Goal: Obtain resource: Download file/media

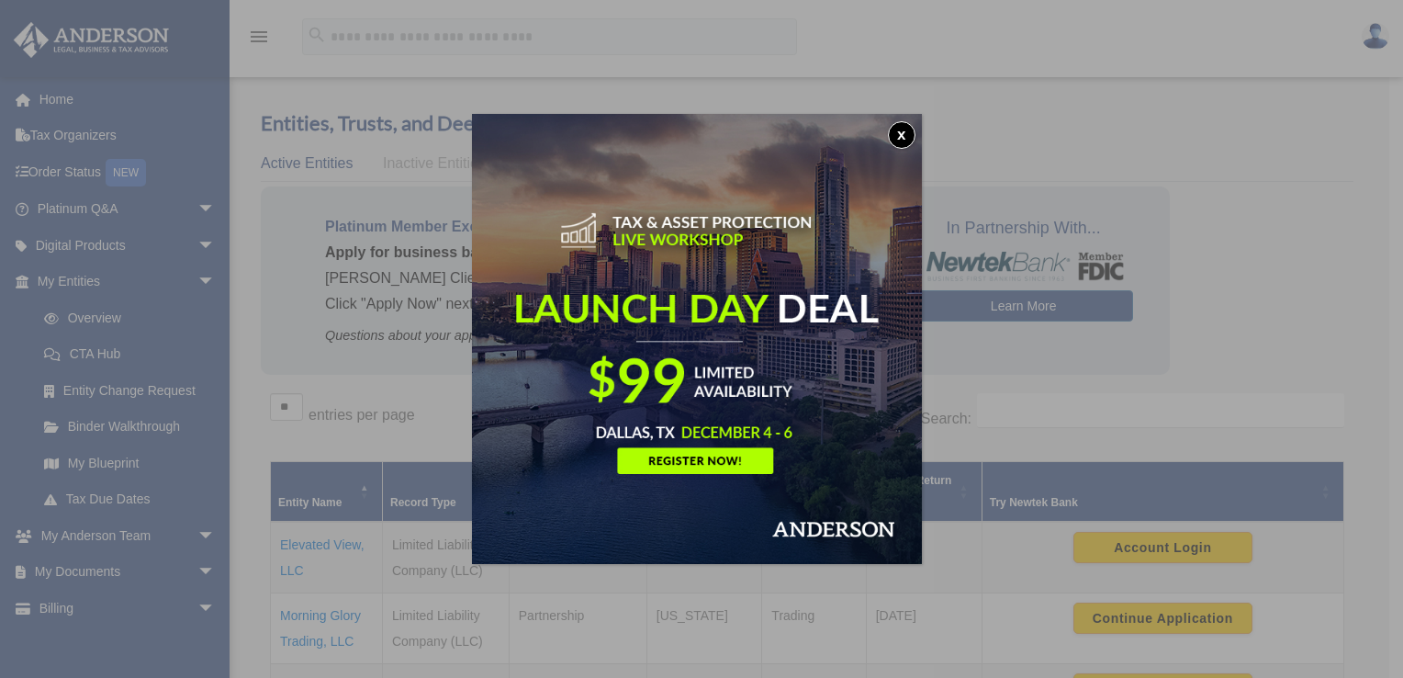
click at [903, 133] on button "x" at bounding box center [902, 135] width 28 height 28
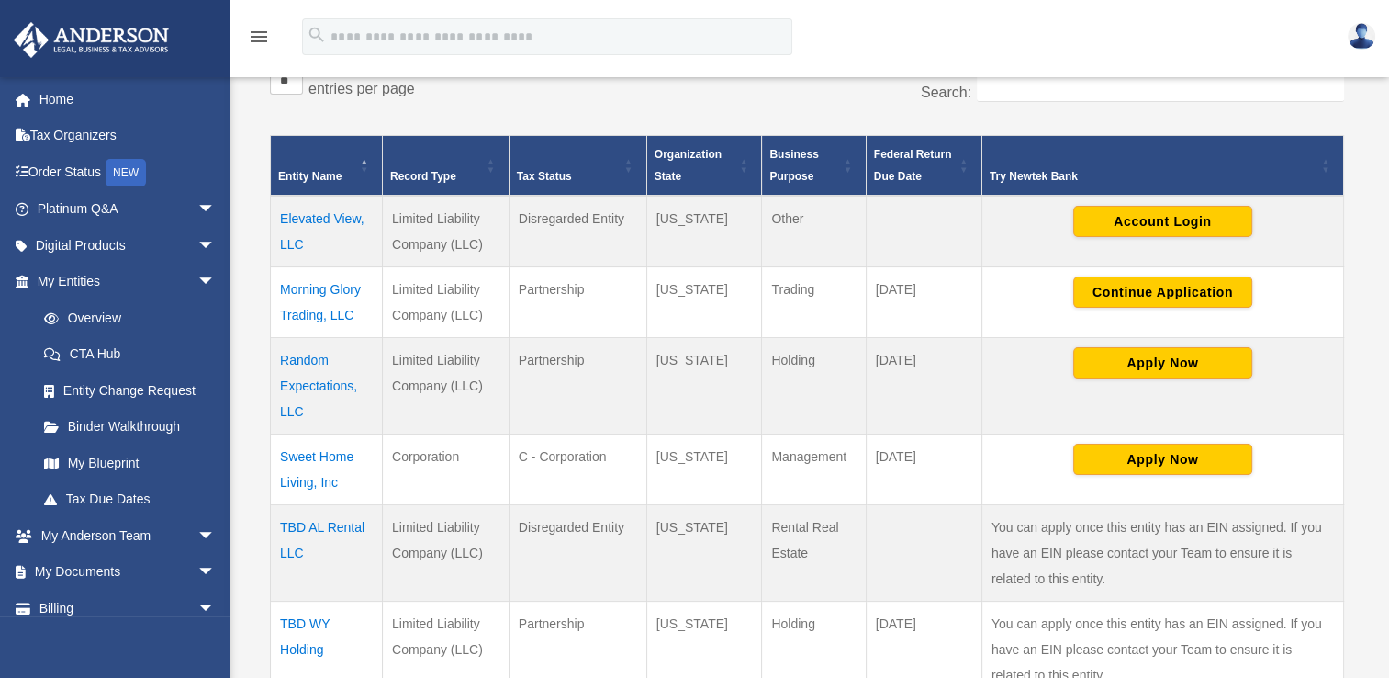
scroll to position [327, 0]
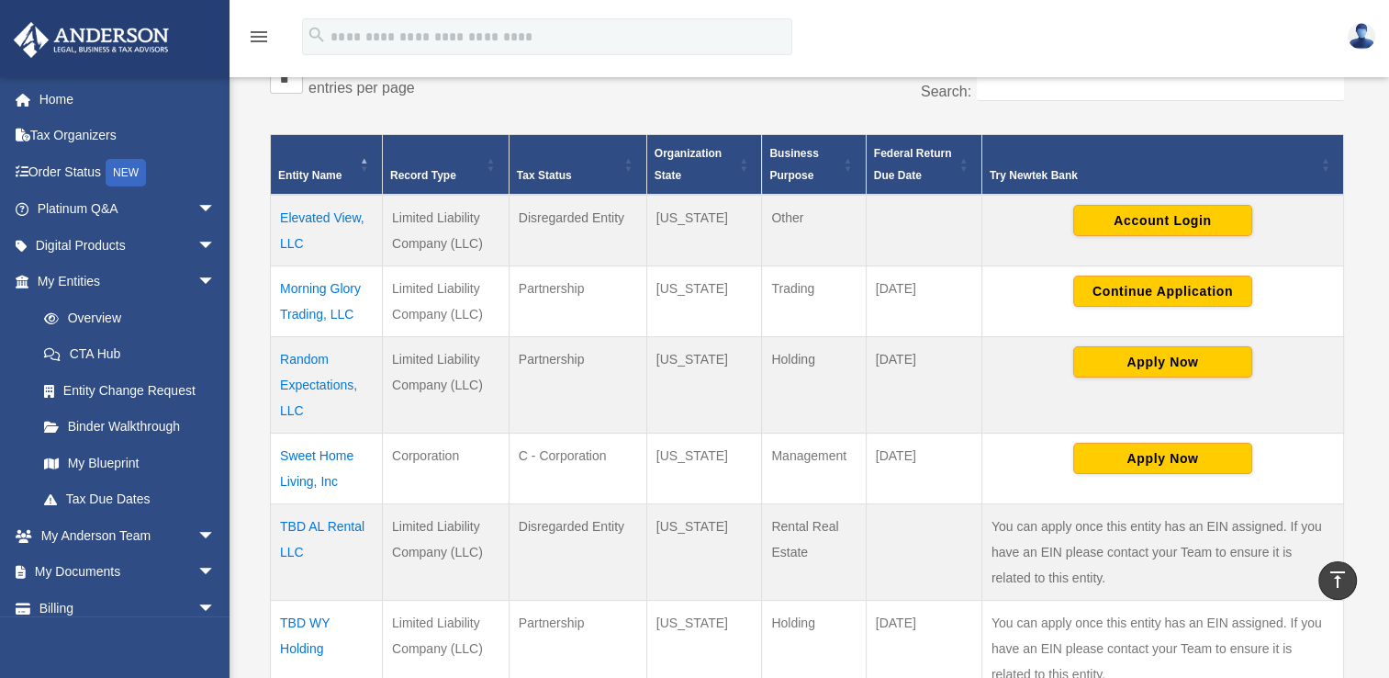
click at [328, 378] on td "Random Expectations, LLC" at bounding box center [327, 384] width 112 height 96
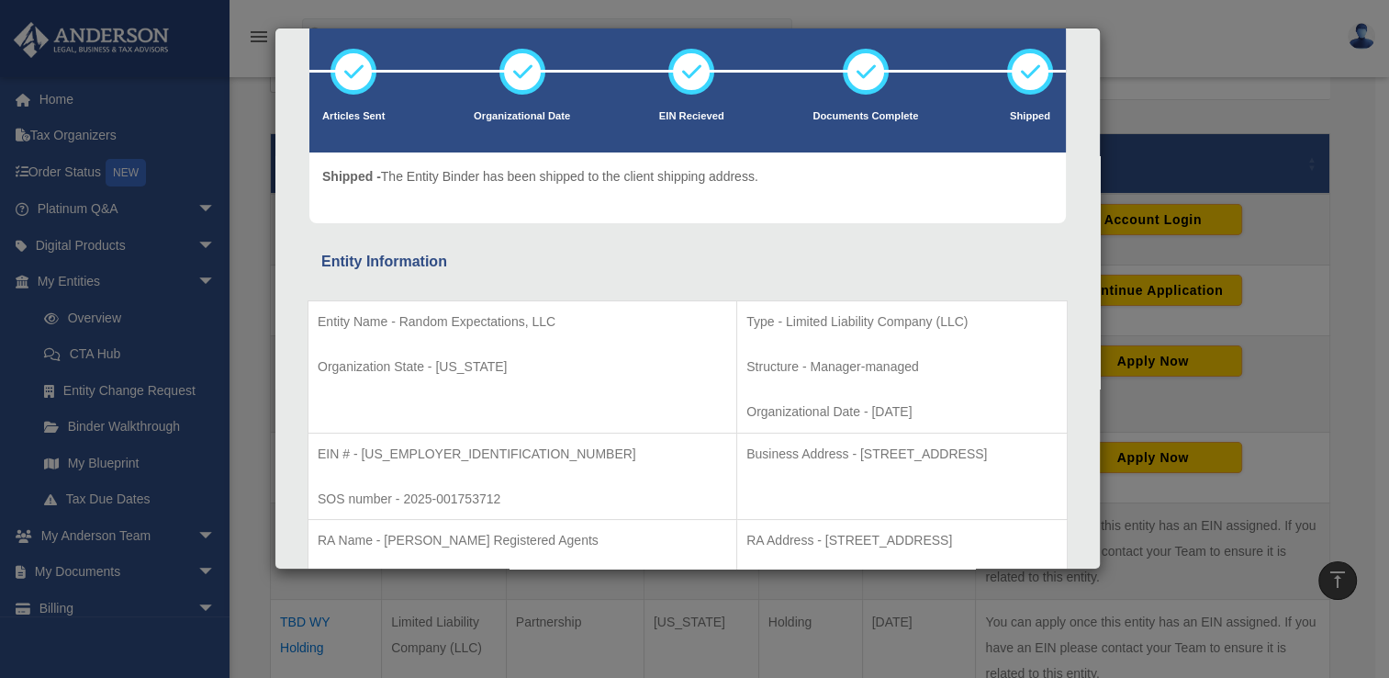
scroll to position [0, 0]
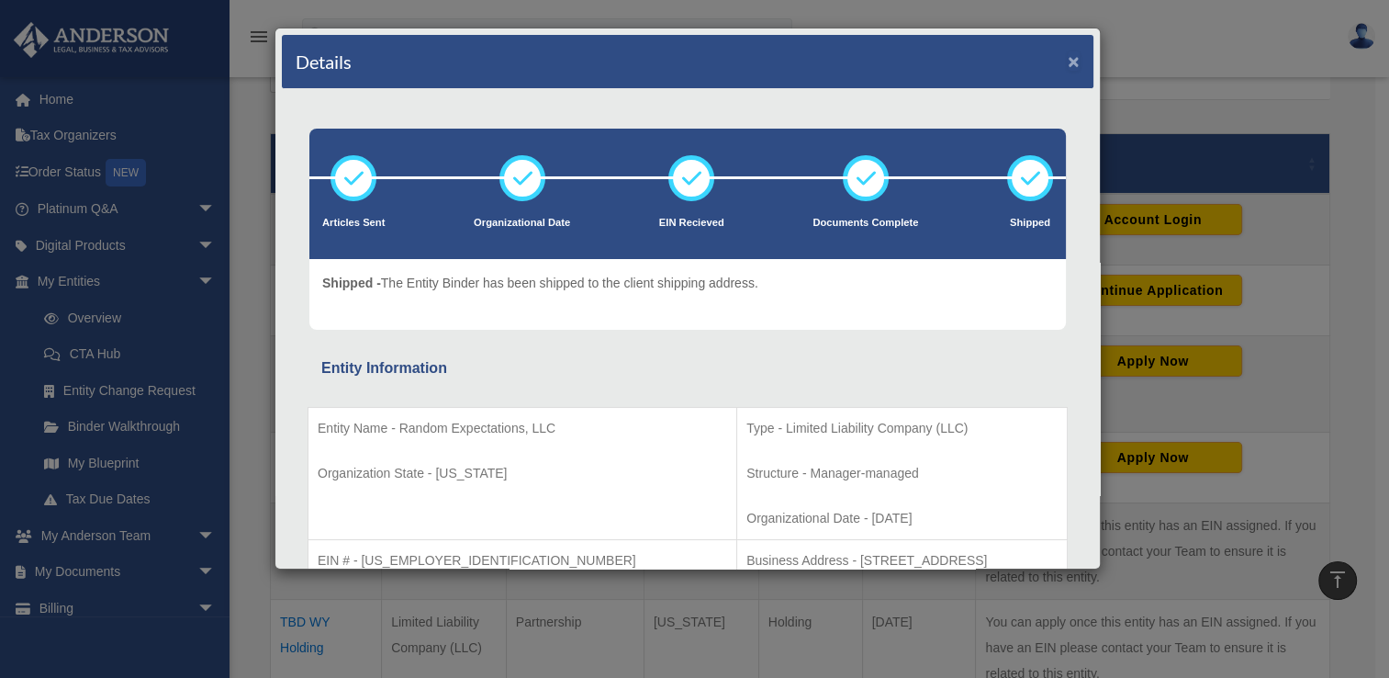
click at [1068, 61] on button "×" at bounding box center [1074, 60] width 12 height 19
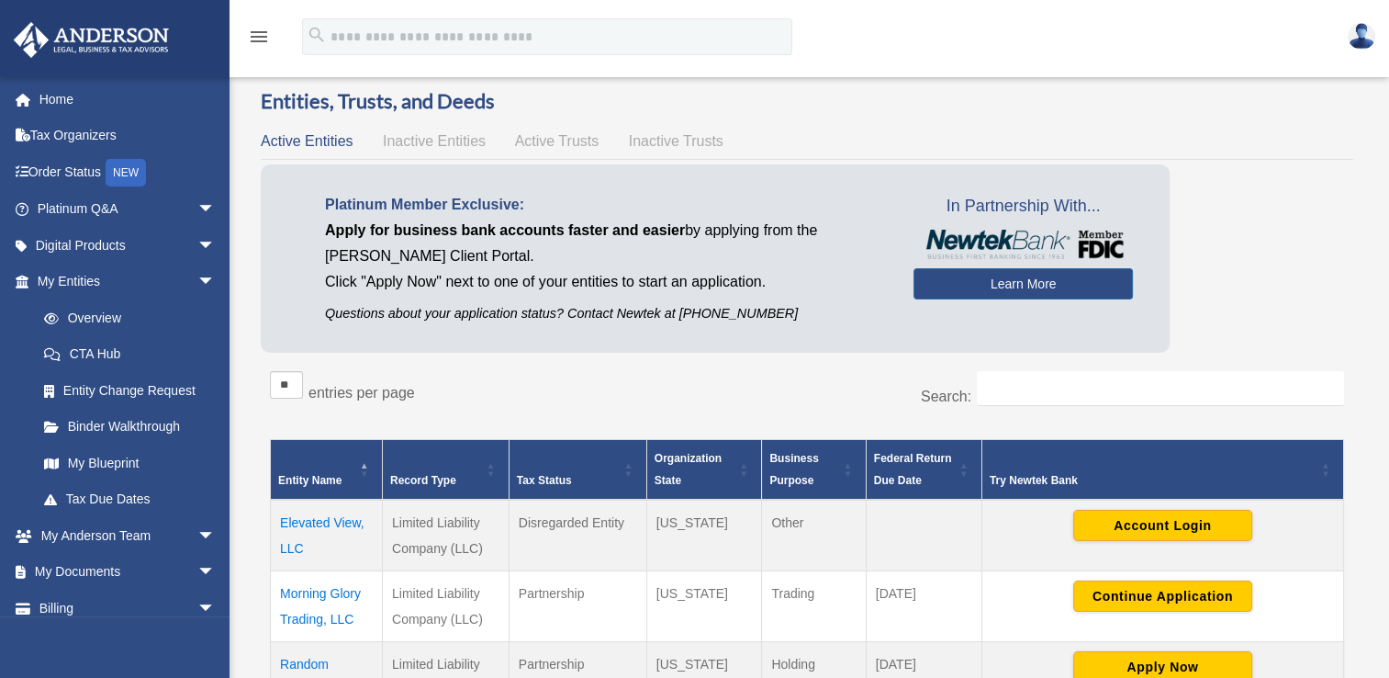
scroll to position [22, 0]
click at [197, 567] on span "arrow_drop_down" at bounding box center [215, 573] width 37 height 38
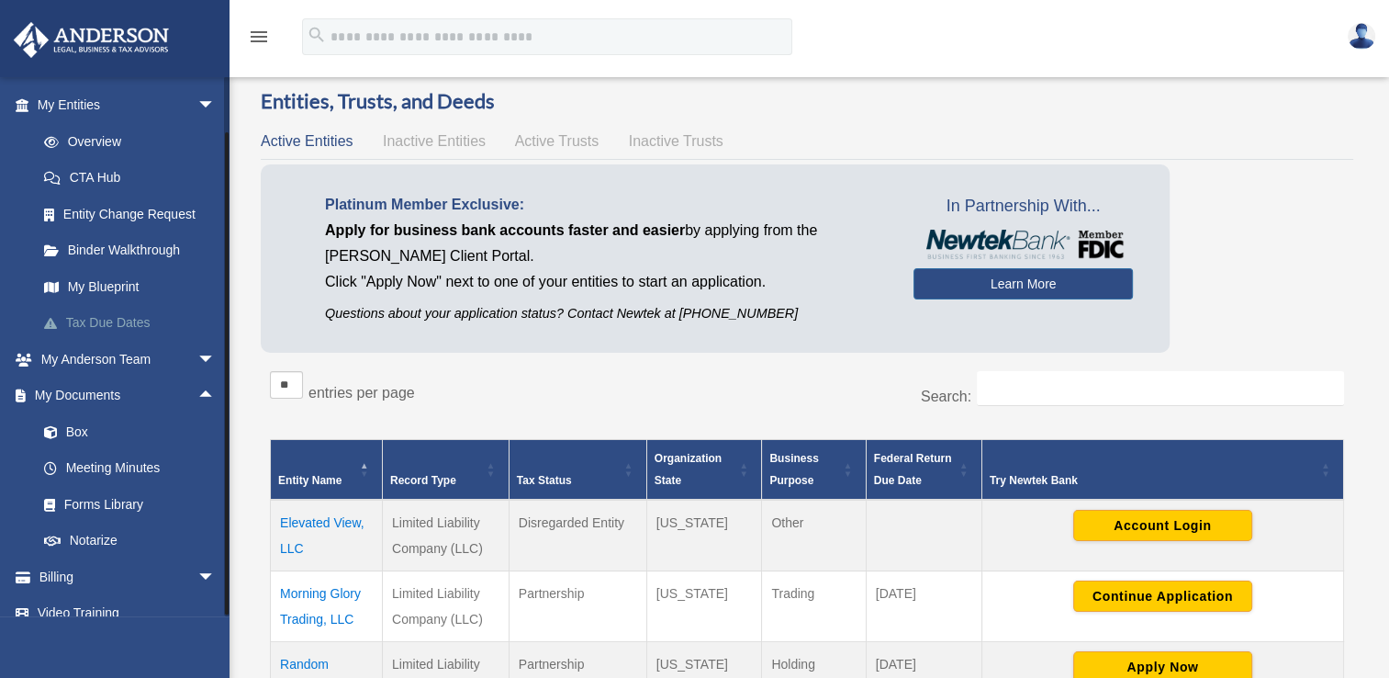
scroll to position [195, 0]
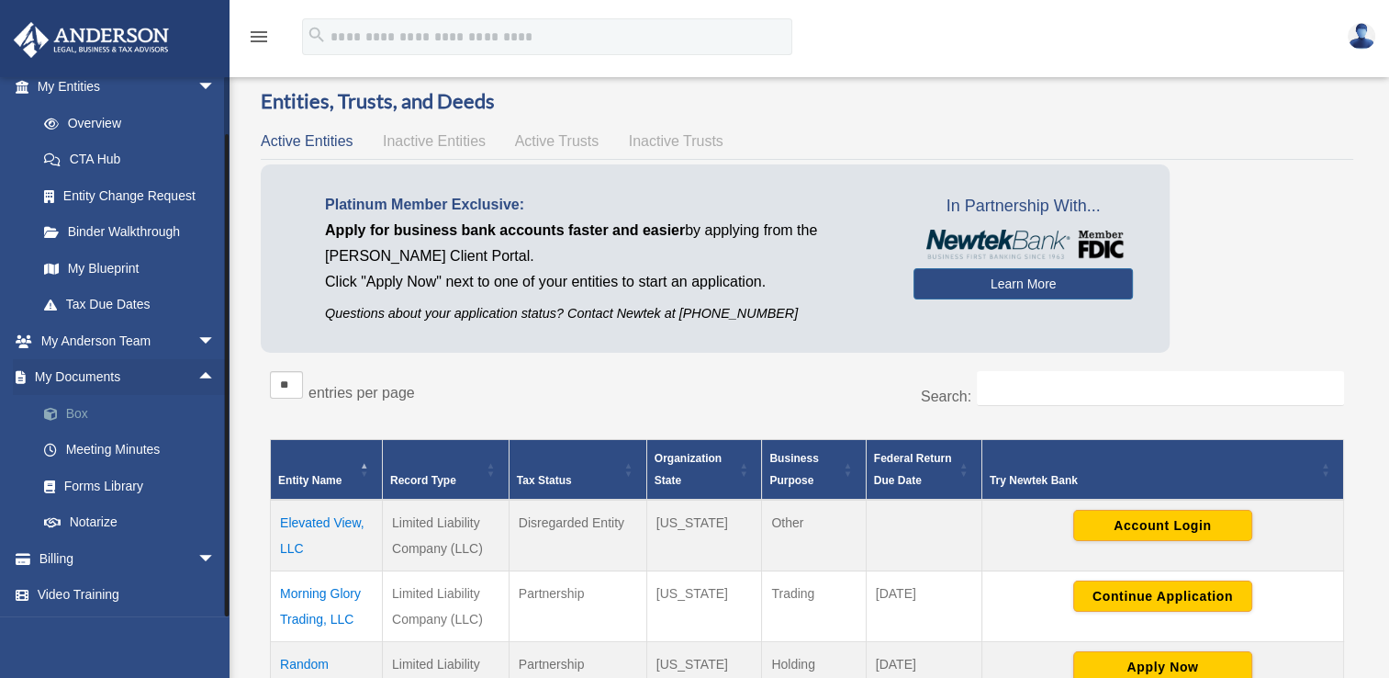
click at [89, 414] on link "Box" at bounding box center [135, 413] width 218 height 37
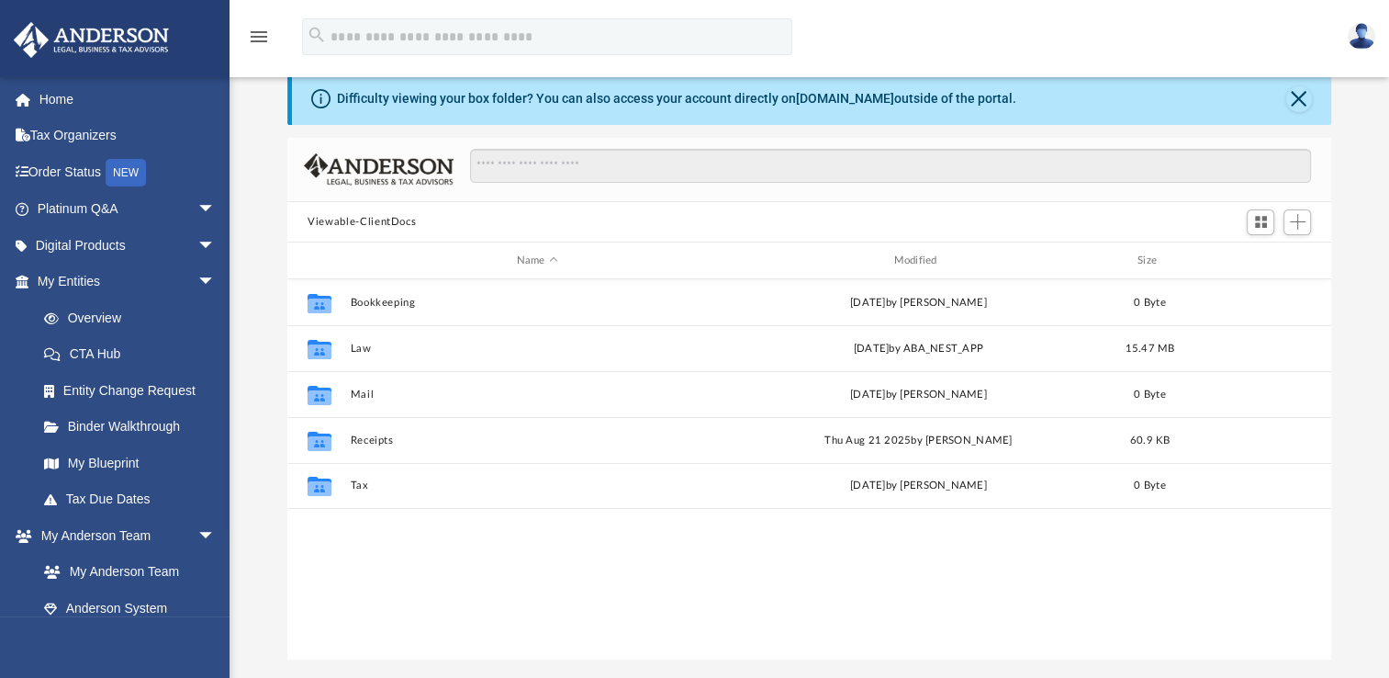
scroll to position [47, 0]
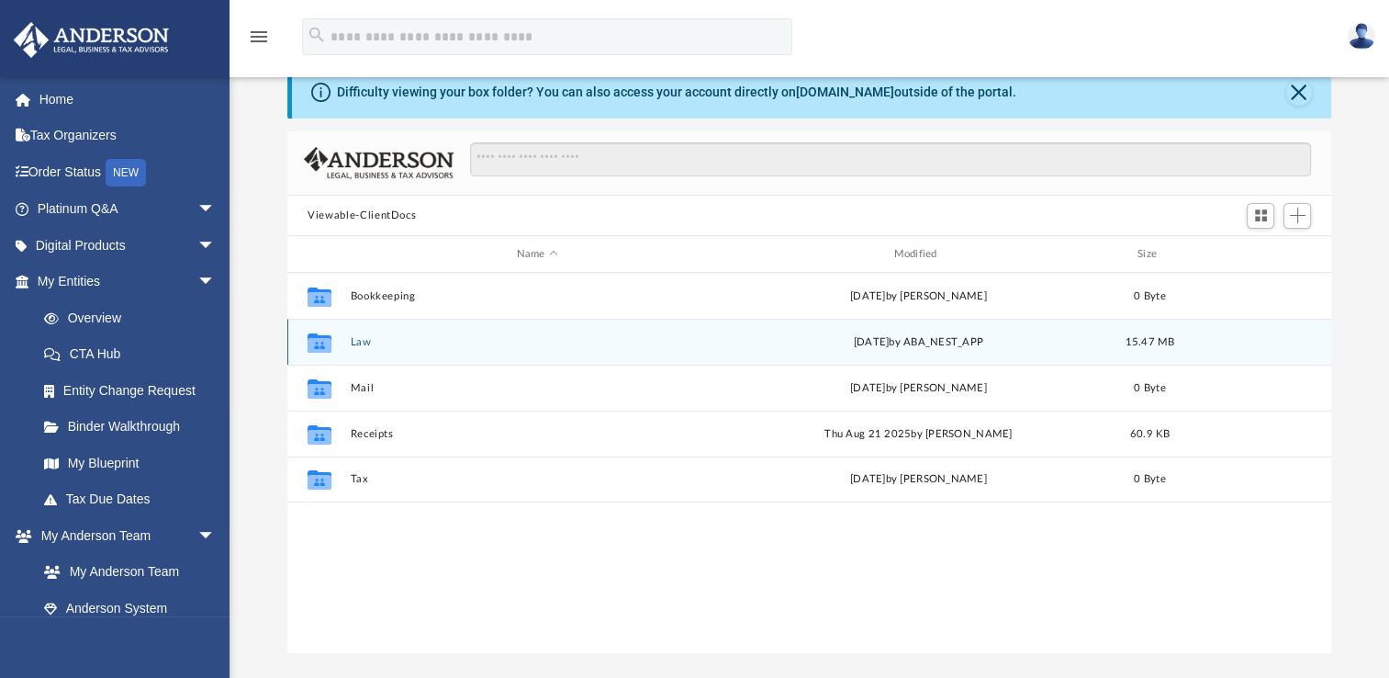
click at [391, 349] on div "Collaborated Folder Law Thu Sep 11 2025 by ABA_NEST_APP 15.47 MB" at bounding box center [809, 342] width 1044 height 46
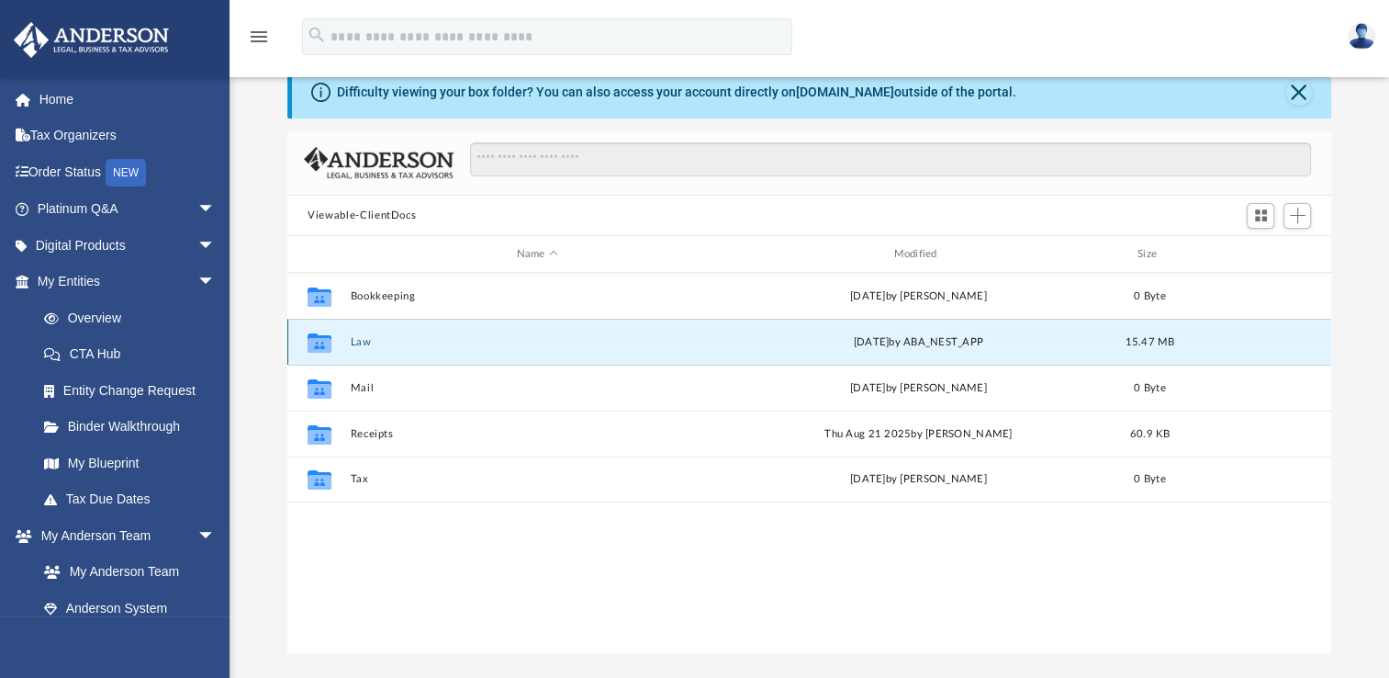
click at [391, 349] on div "Collaborated Folder Law Thu Sep 11 2025 by ABA_NEST_APP 15.47 MB" at bounding box center [809, 342] width 1044 height 46
click at [327, 342] on icon "grid" at bounding box center [320, 345] width 24 height 15
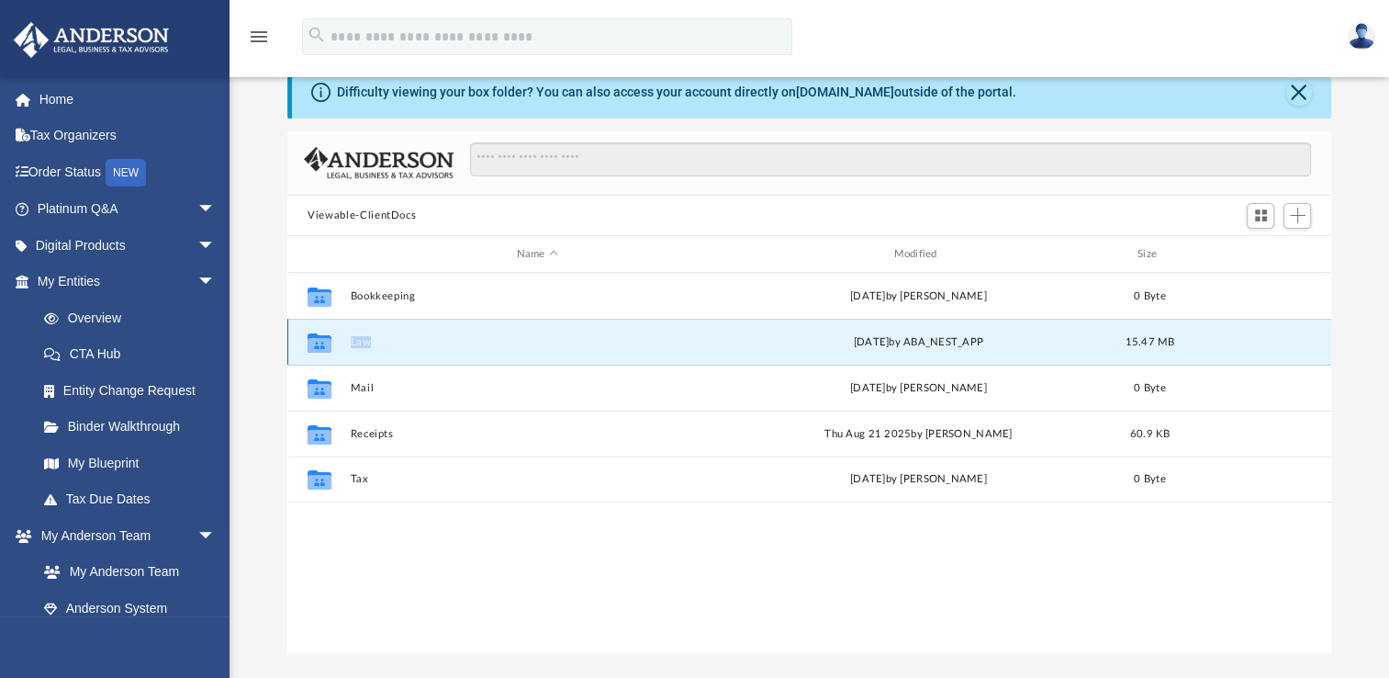
drag, startPoint x: 327, startPoint y: 342, endPoint x: 520, endPoint y: 343, distance: 192.8
click at [520, 343] on button "Law" at bounding box center [538, 342] width 374 height 12
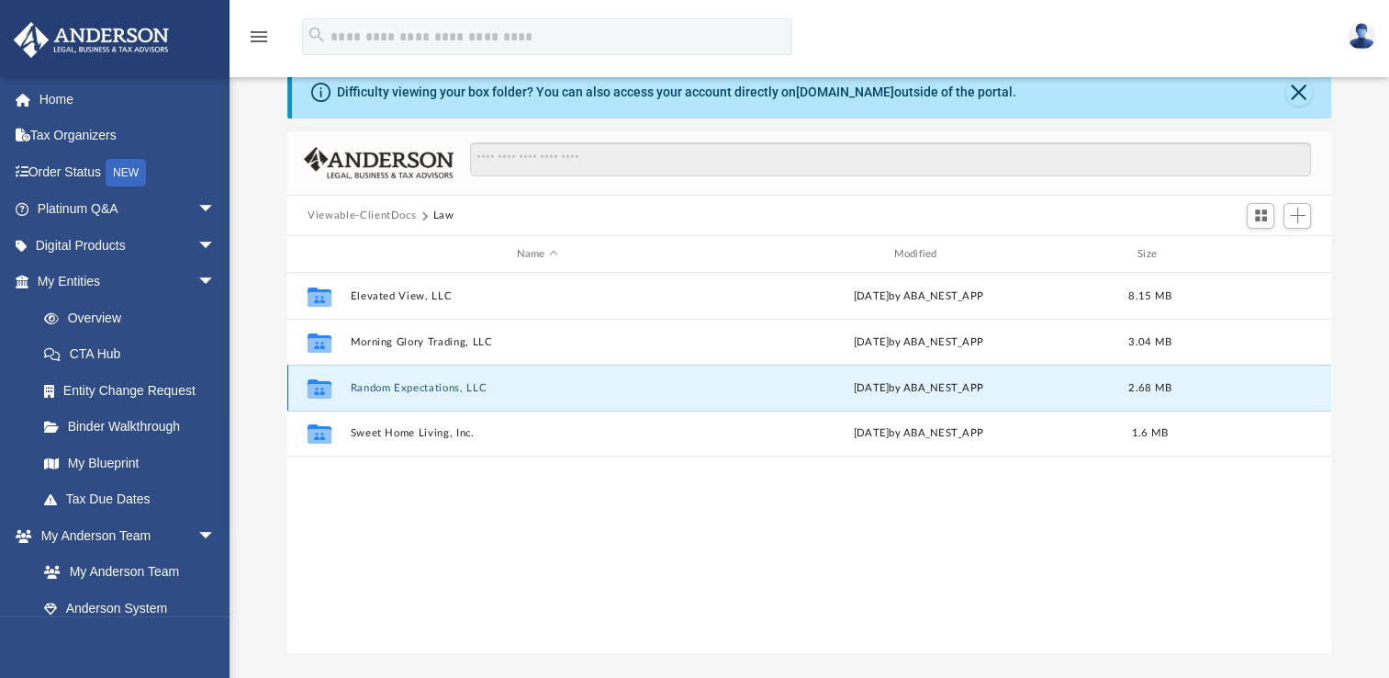
click at [483, 388] on button "Random Expectations, LLC" at bounding box center [538, 388] width 374 height 12
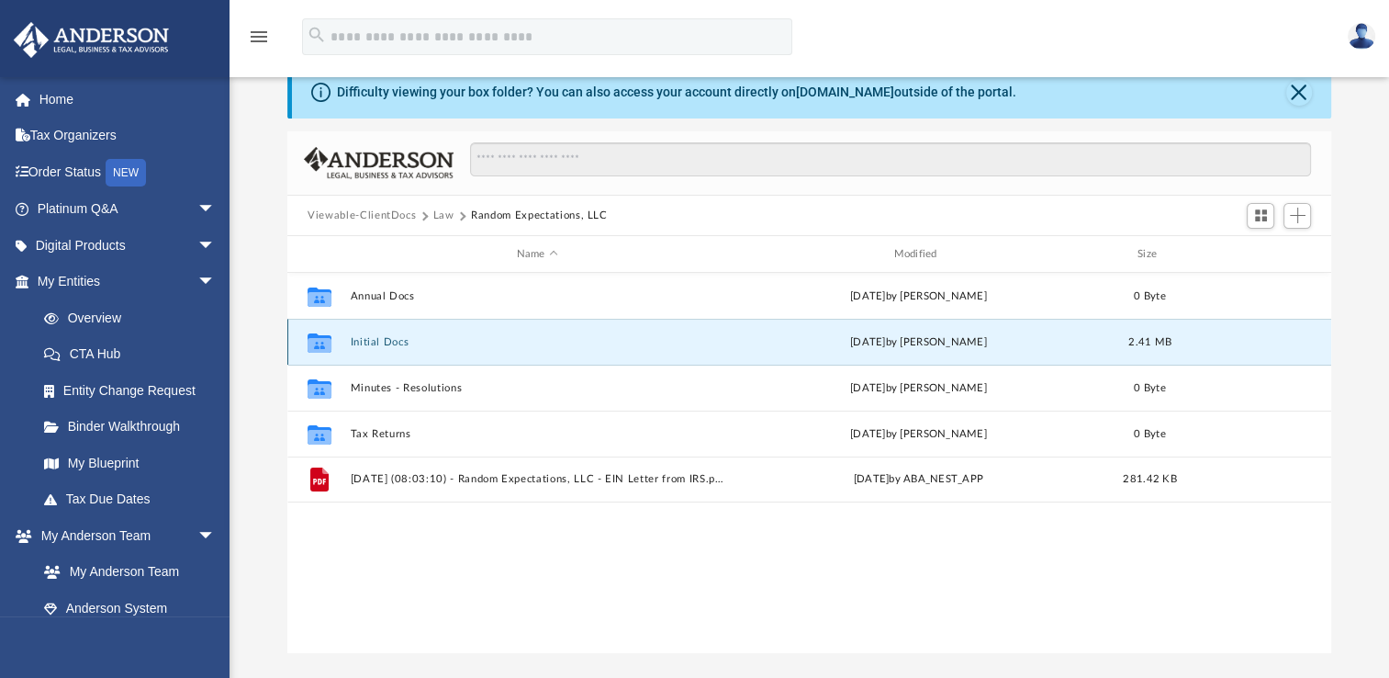
click at [399, 343] on button "Initial Docs" at bounding box center [538, 342] width 374 height 12
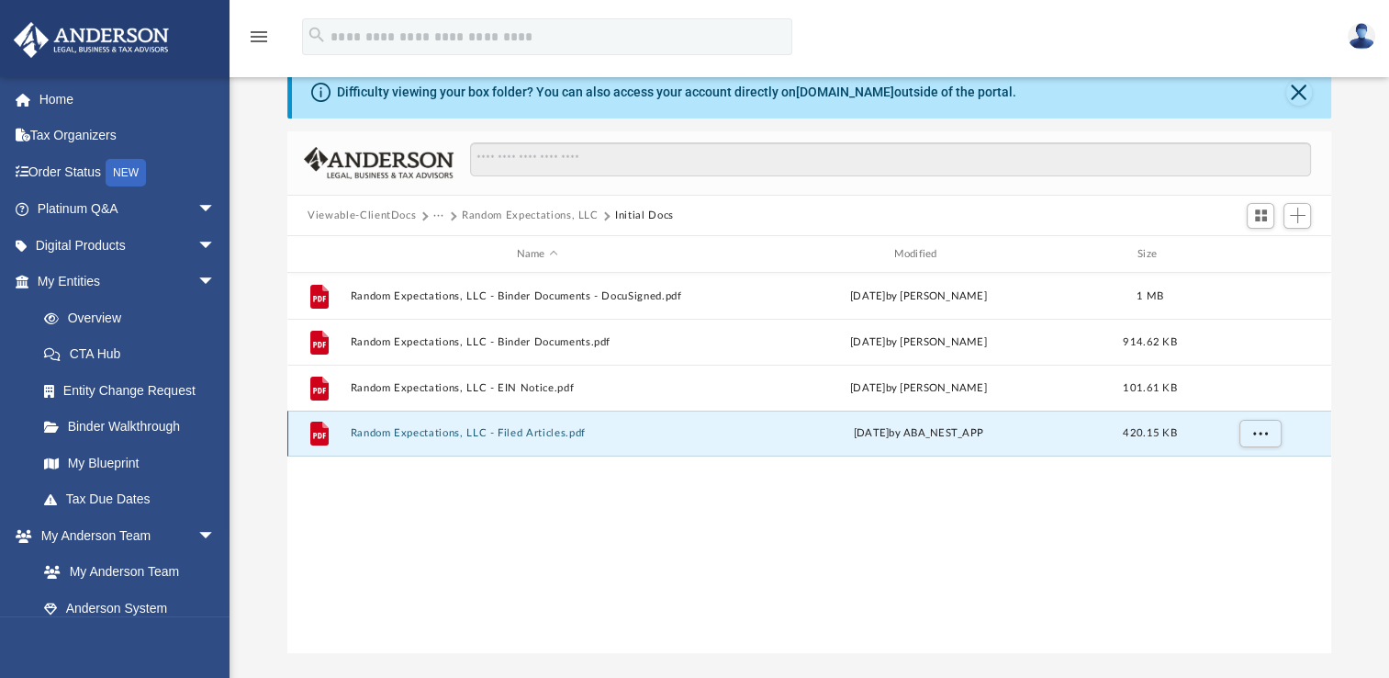
click at [441, 435] on button "Random Expectations, LLC - Filed Articles.pdf" at bounding box center [538, 433] width 374 height 12
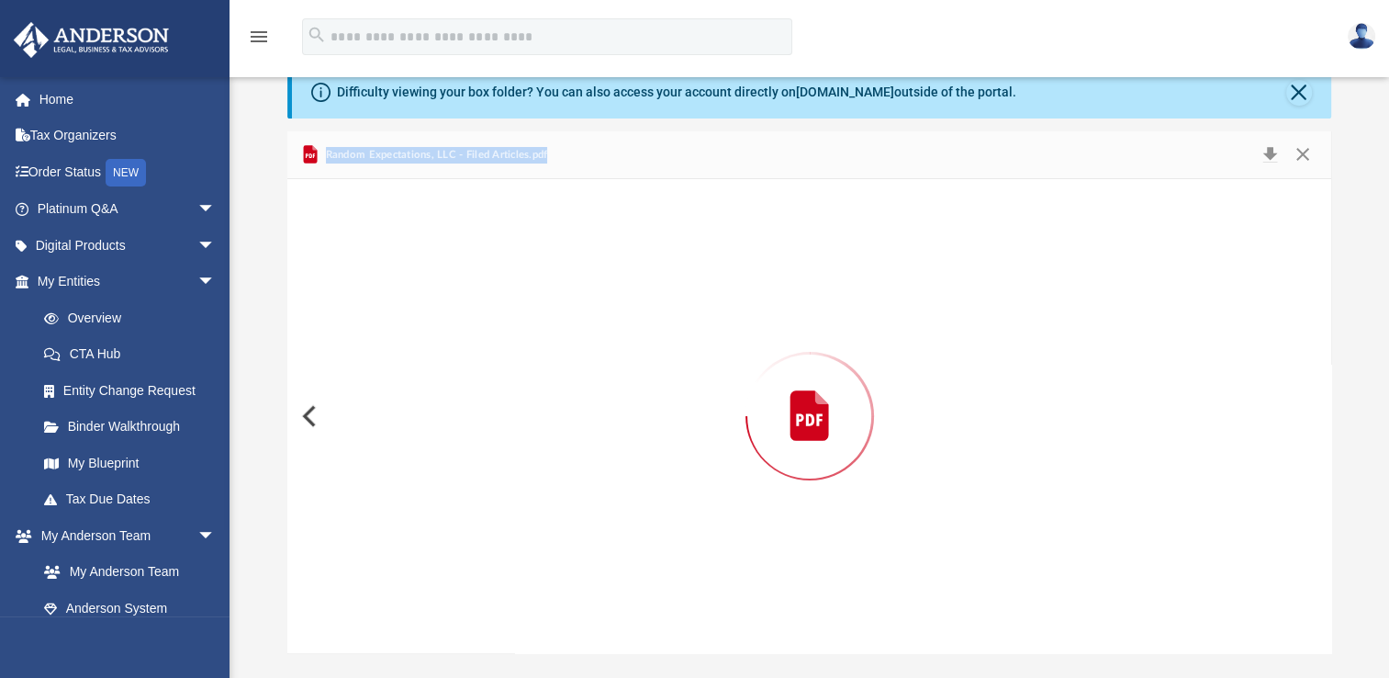
click at [441, 435] on div "Preview" at bounding box center [809, 416] width 1044 height 474
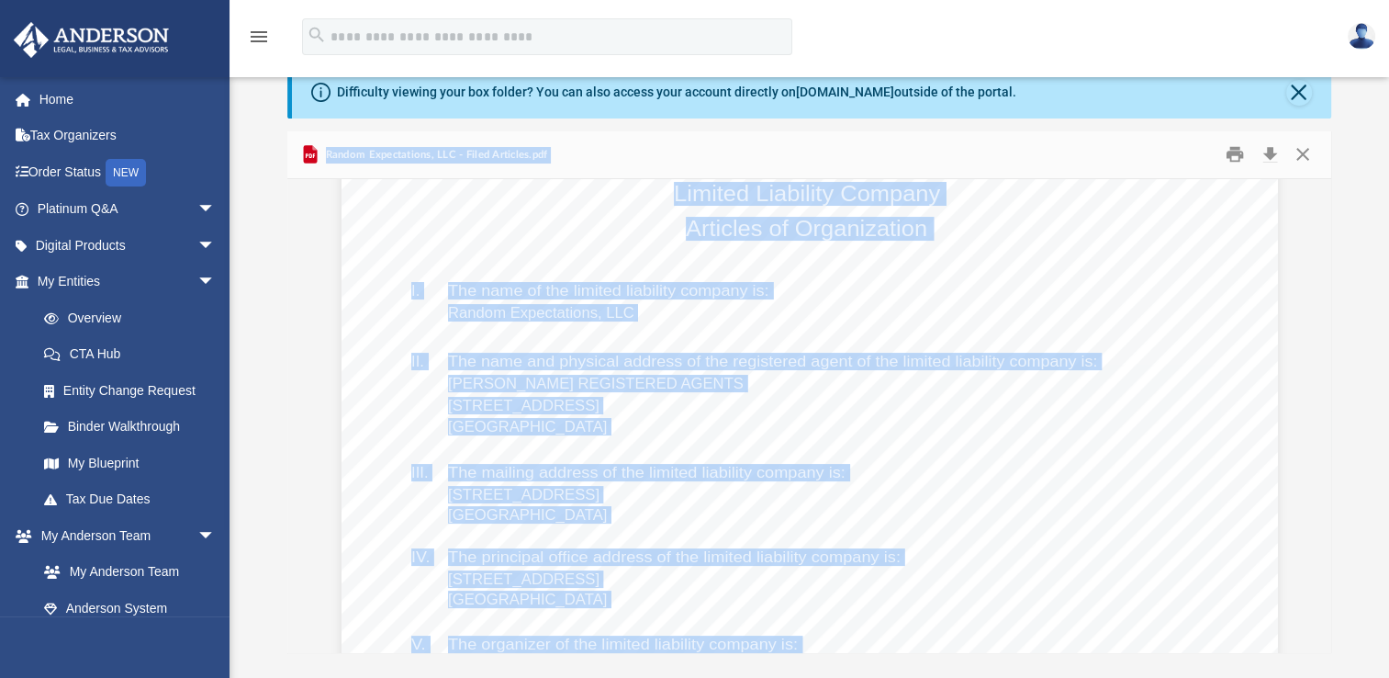
scroll to position [0, 0]
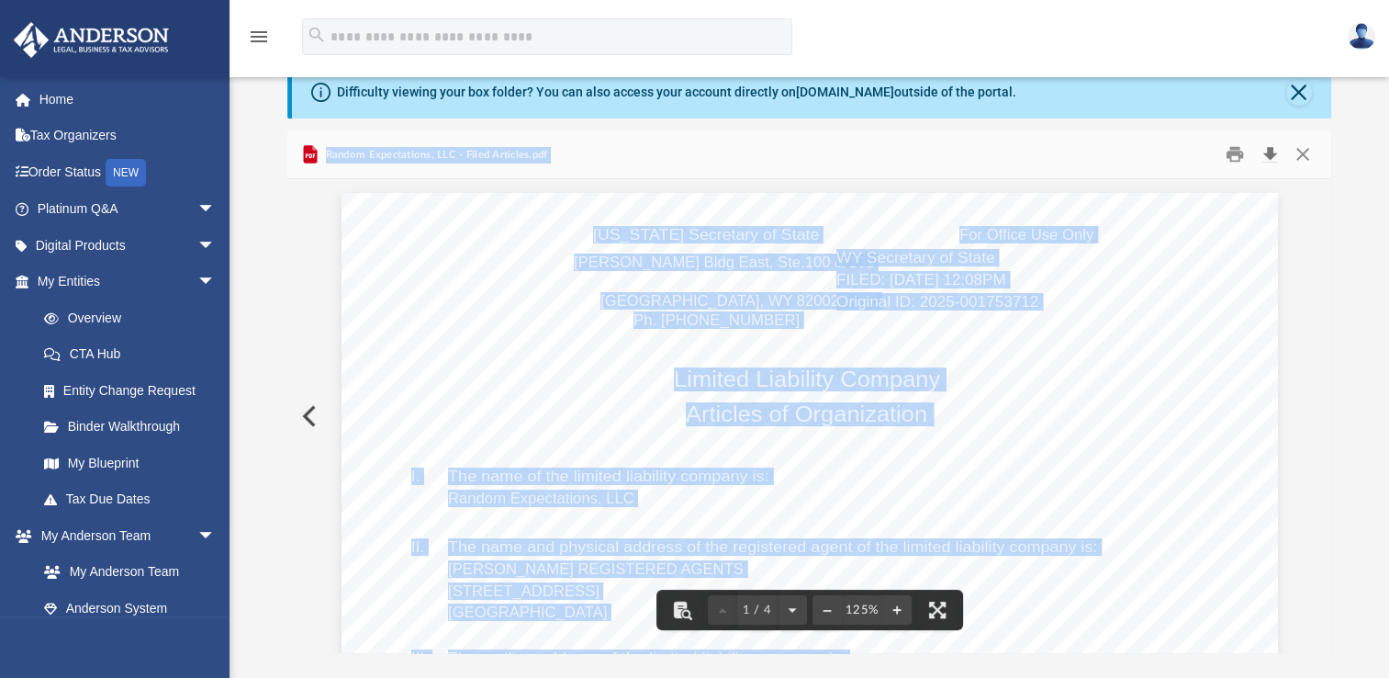
click at [1264, 159] on button "Download" at bounding box center [1269, 154] width 33 height 28
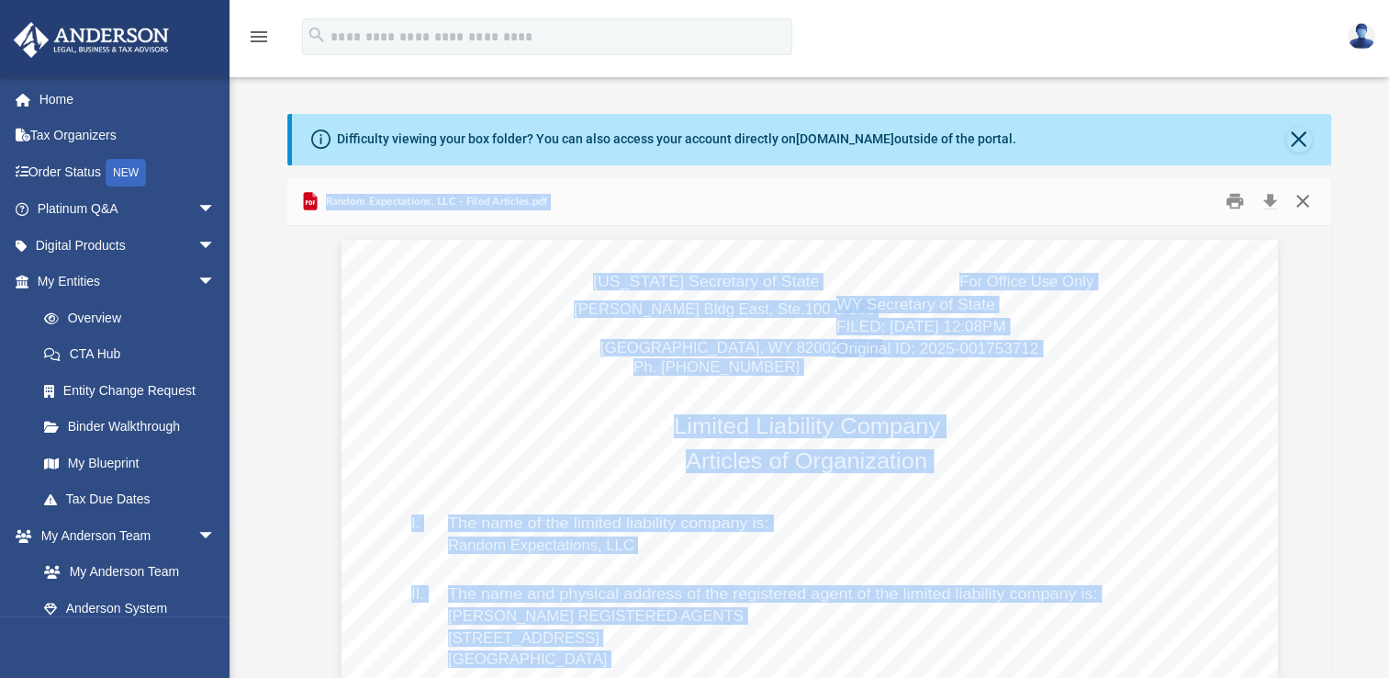
click at [1306, 196] on button "Close" at bounding box center [1302, 201] width 33 height 28
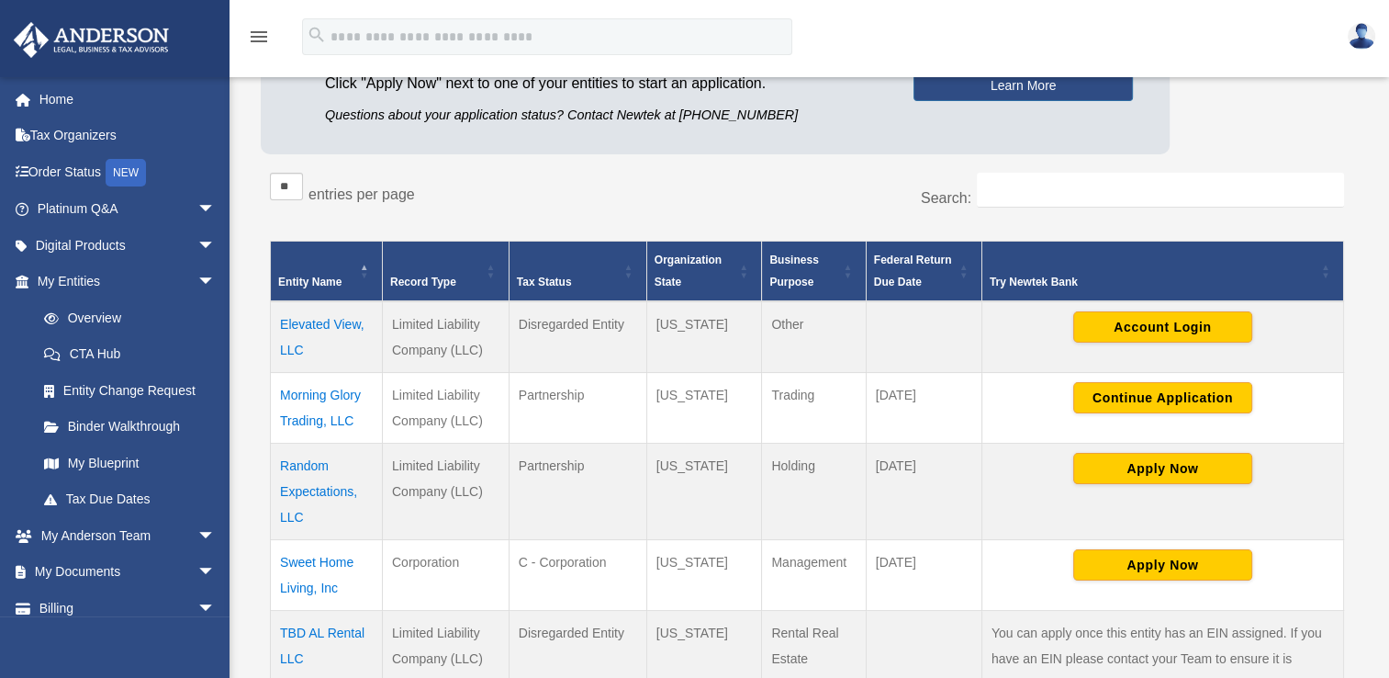
scroll to position [221, 0]
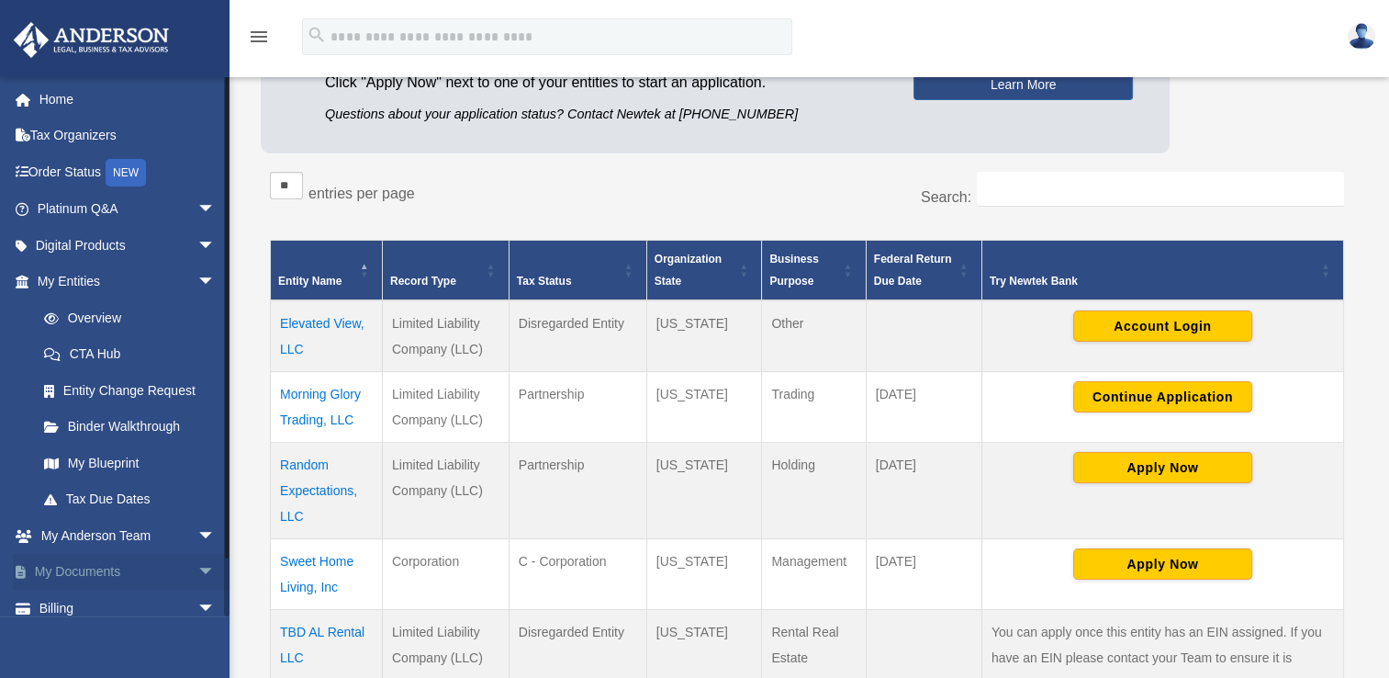
click at [169, 560] on link "My Documents arrow_drop_down" at bounding box center [128, 572] width 230 height 37
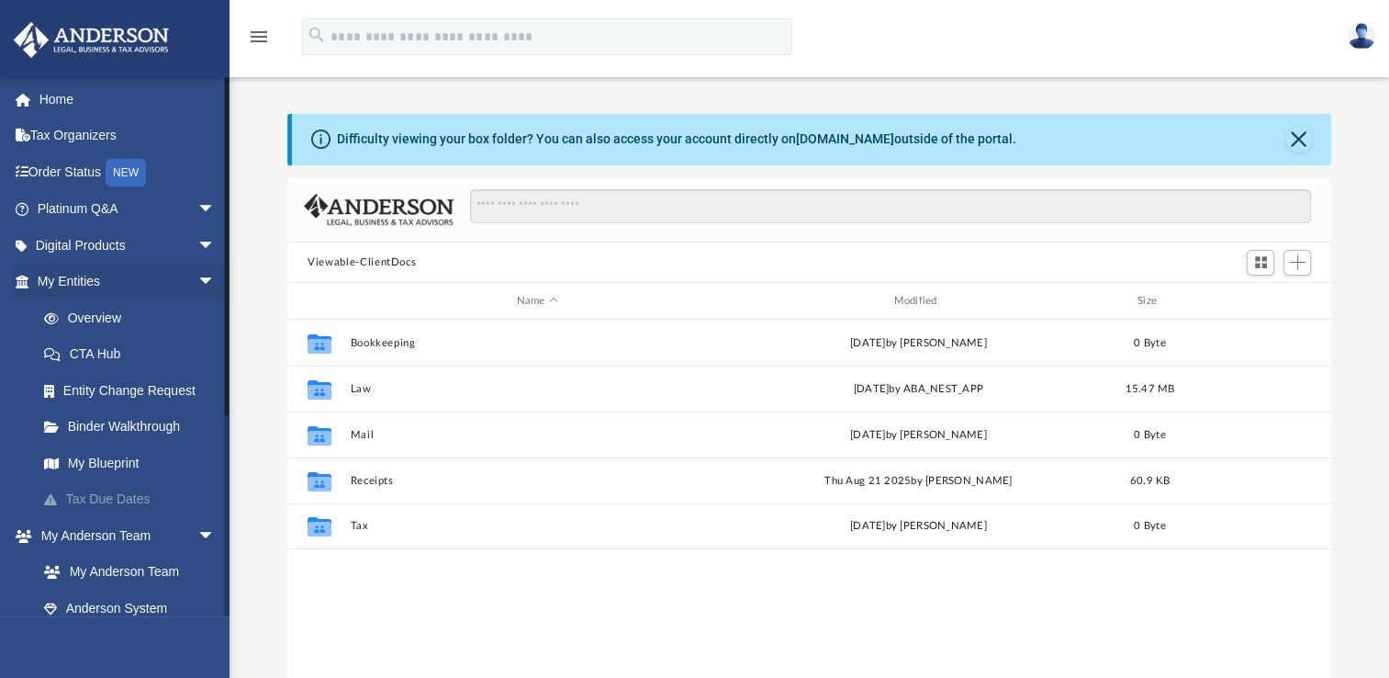
scroll to position [403, 1028]
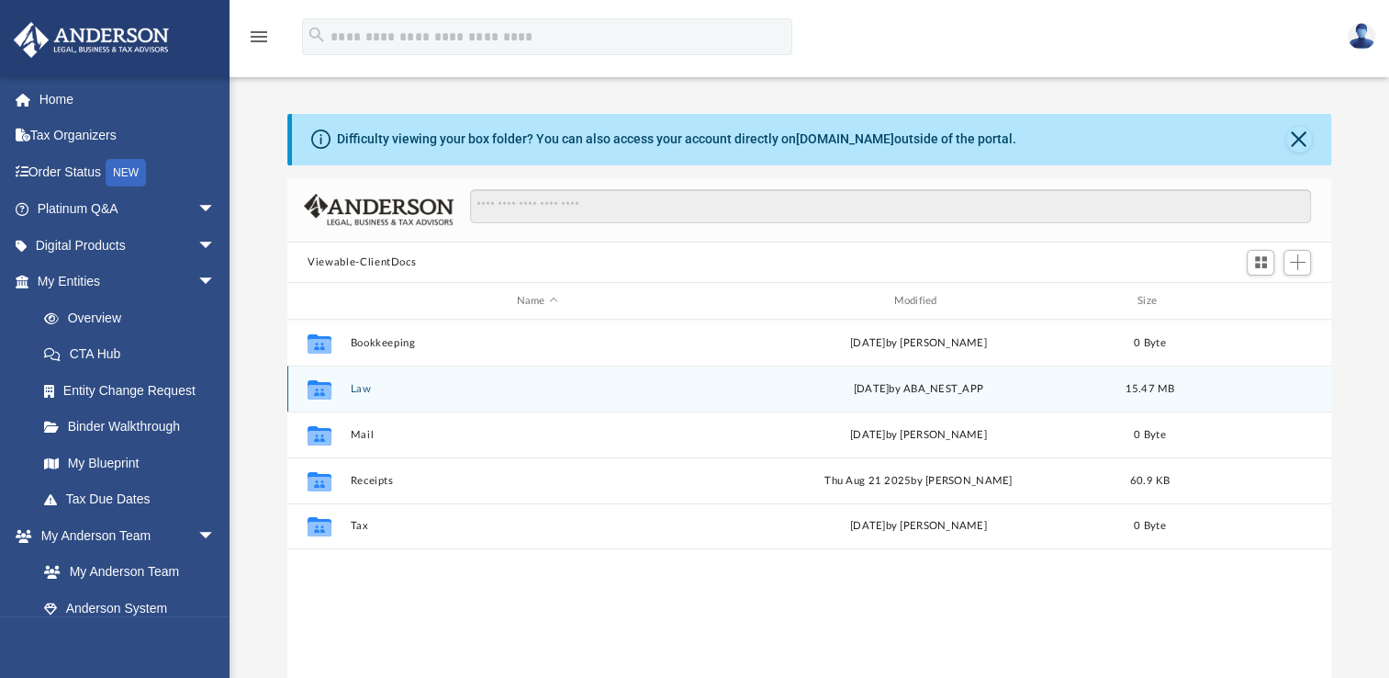
click at [361, 392] on button "Law" at bounding box center [538, 389] width 374 height 12
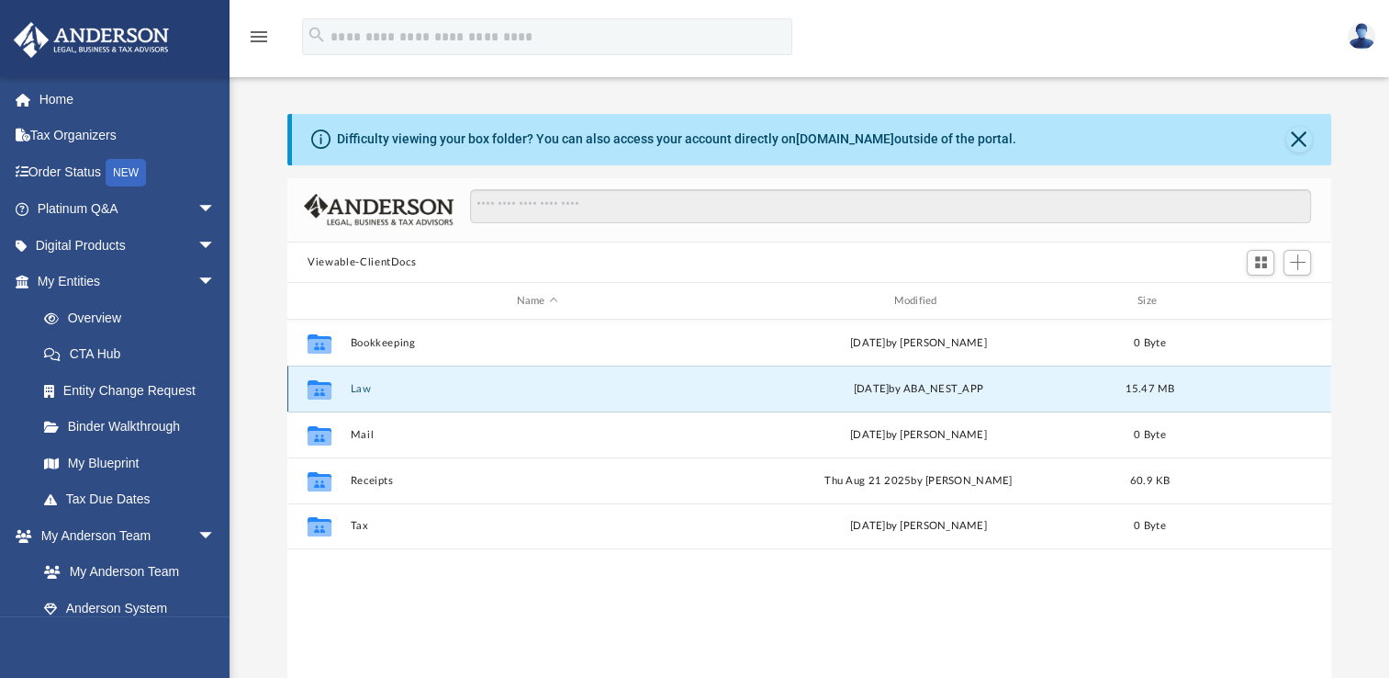
click at [361, 392] on button "Law" at bounding box center [538, 389] width 374 height 12
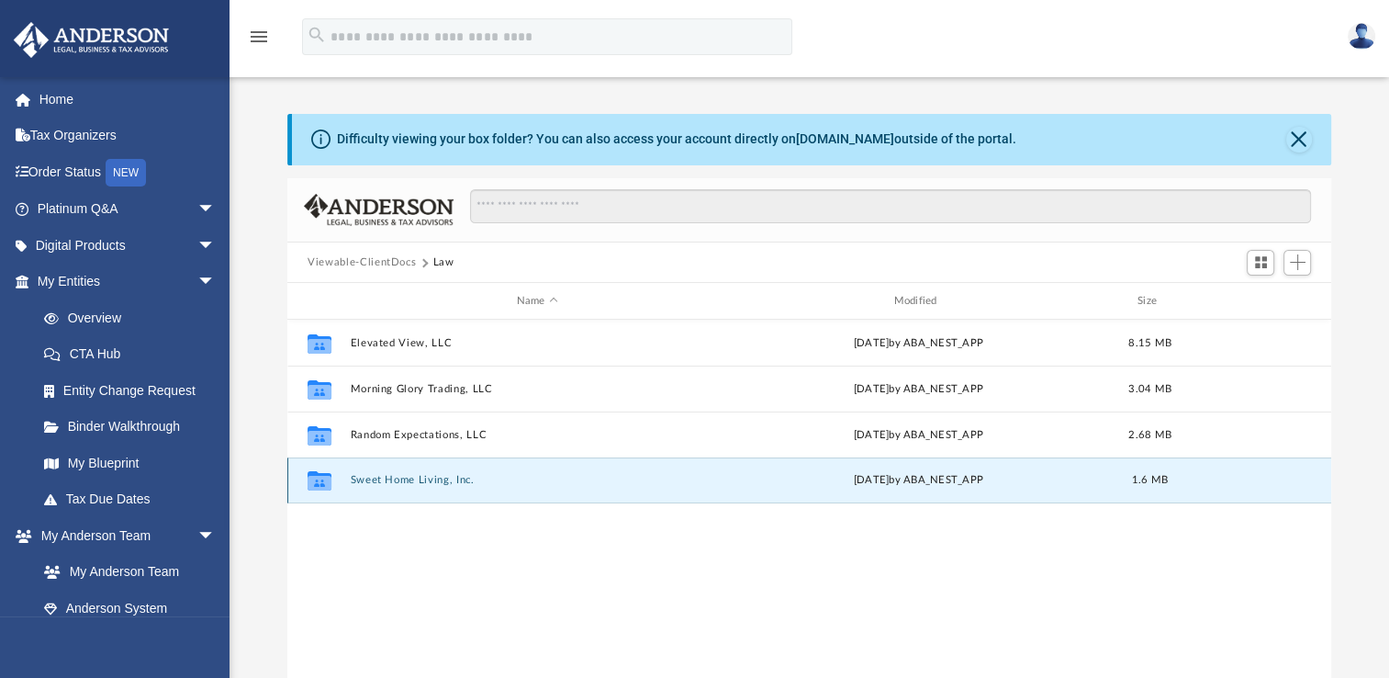
click at [378, 481] on button "Sweet Home Living, Inc." at bounding box center [538, 480] width 374 height 12
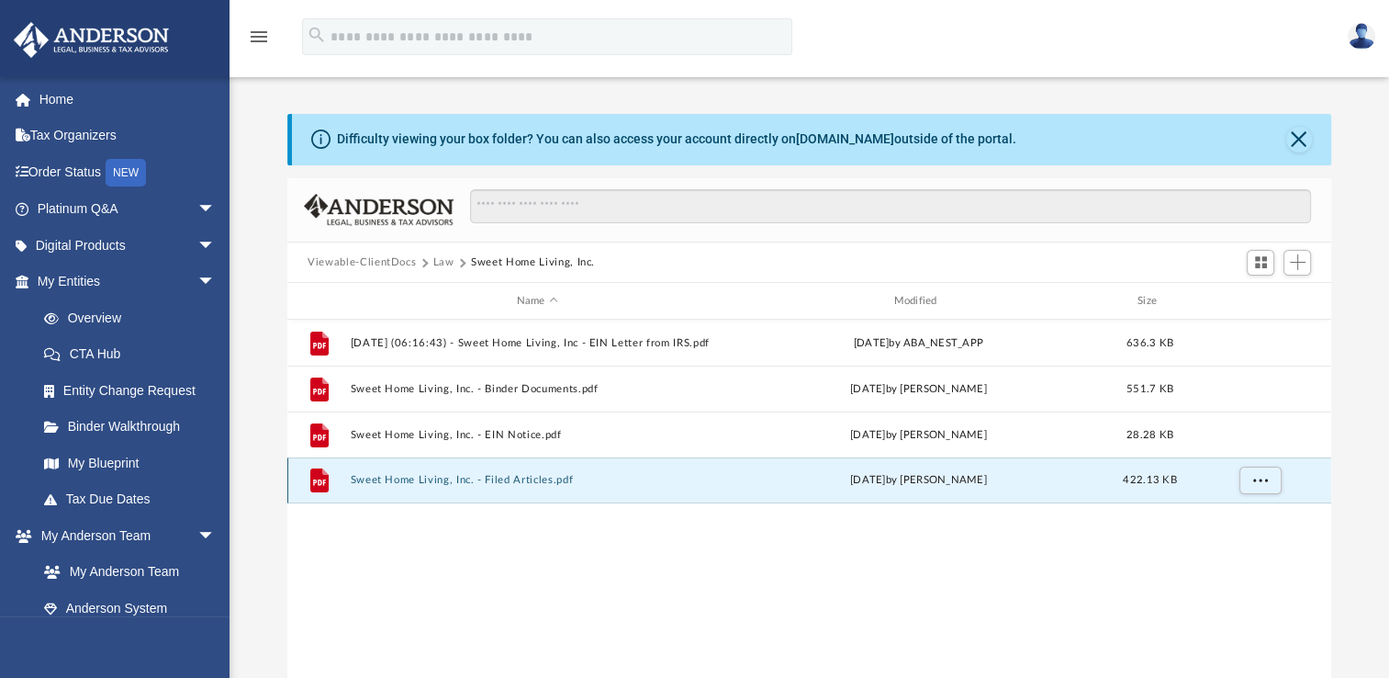
click at [378, 481] on button "Sweet Home Living, Inc. - Filed Articles.pdf" at bounding box center [538, 480] width 374 height 12
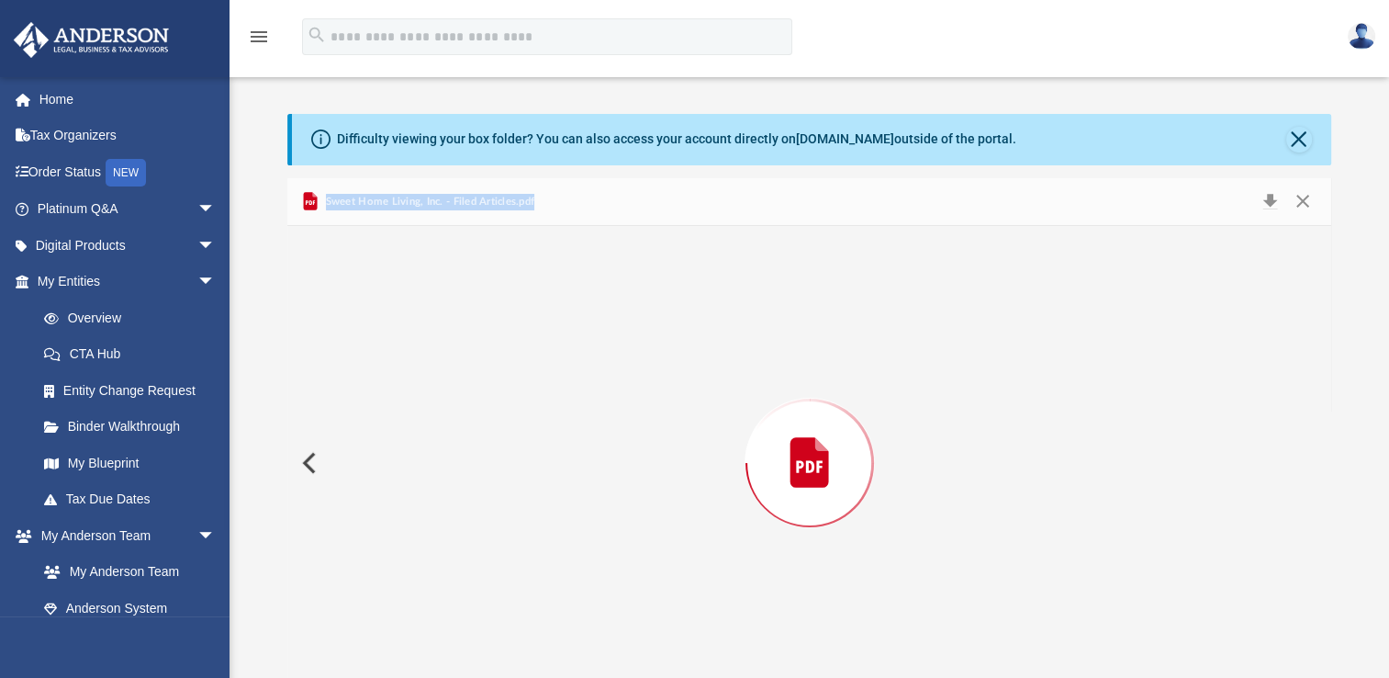
scroll to position [22, 0]
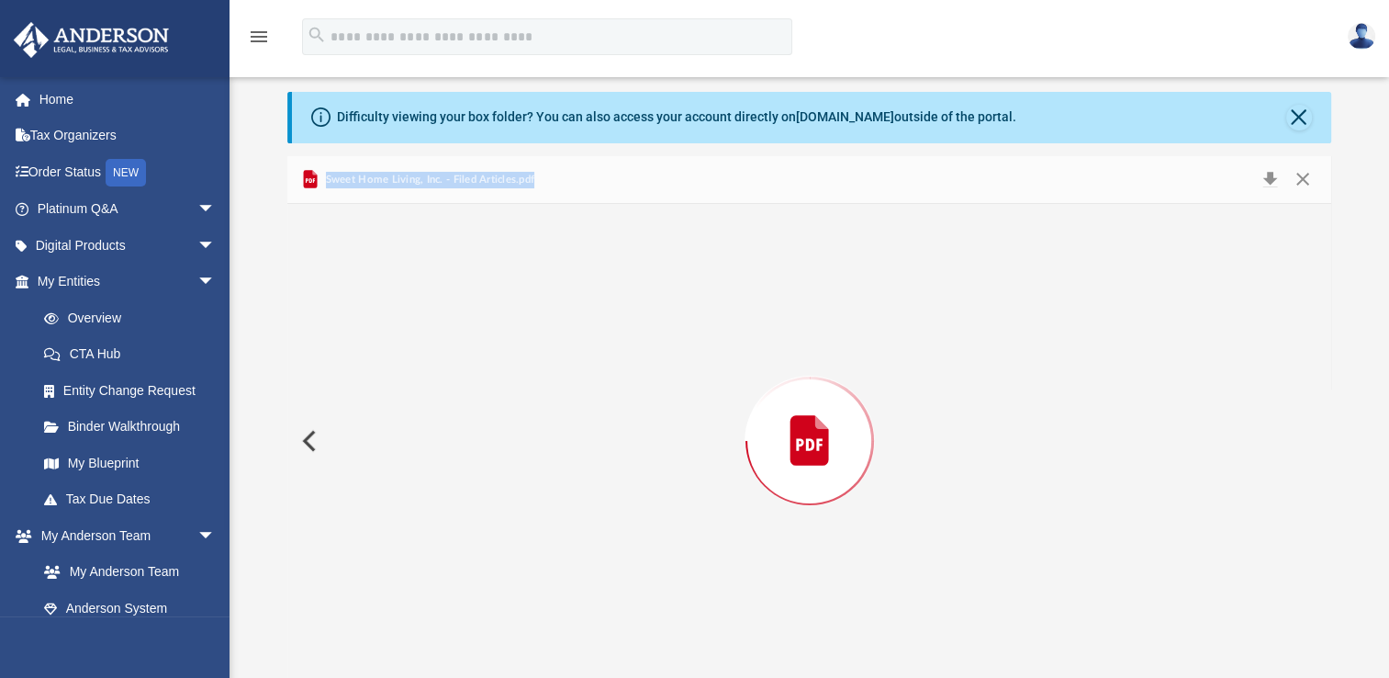
click at [378, 481] on div "Preview" at bounding box center [809, 441] width 1044 height 474
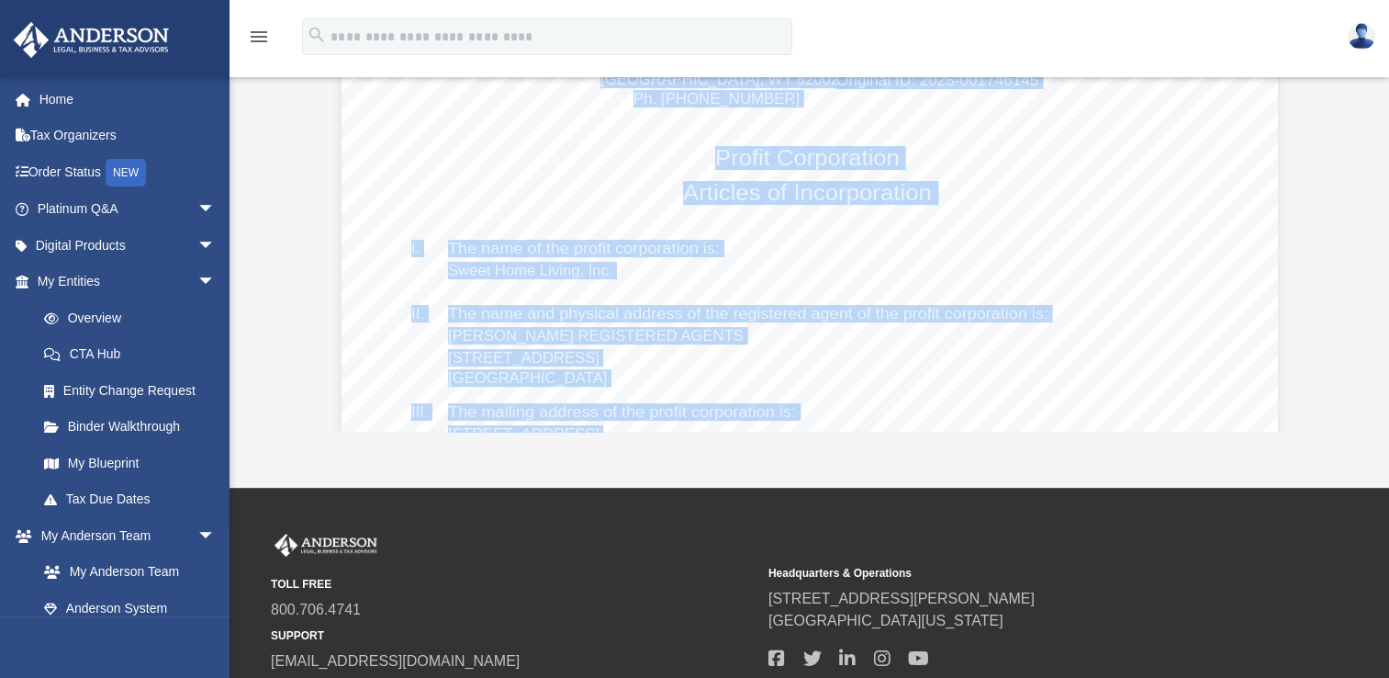
scroll to position [0, 0]
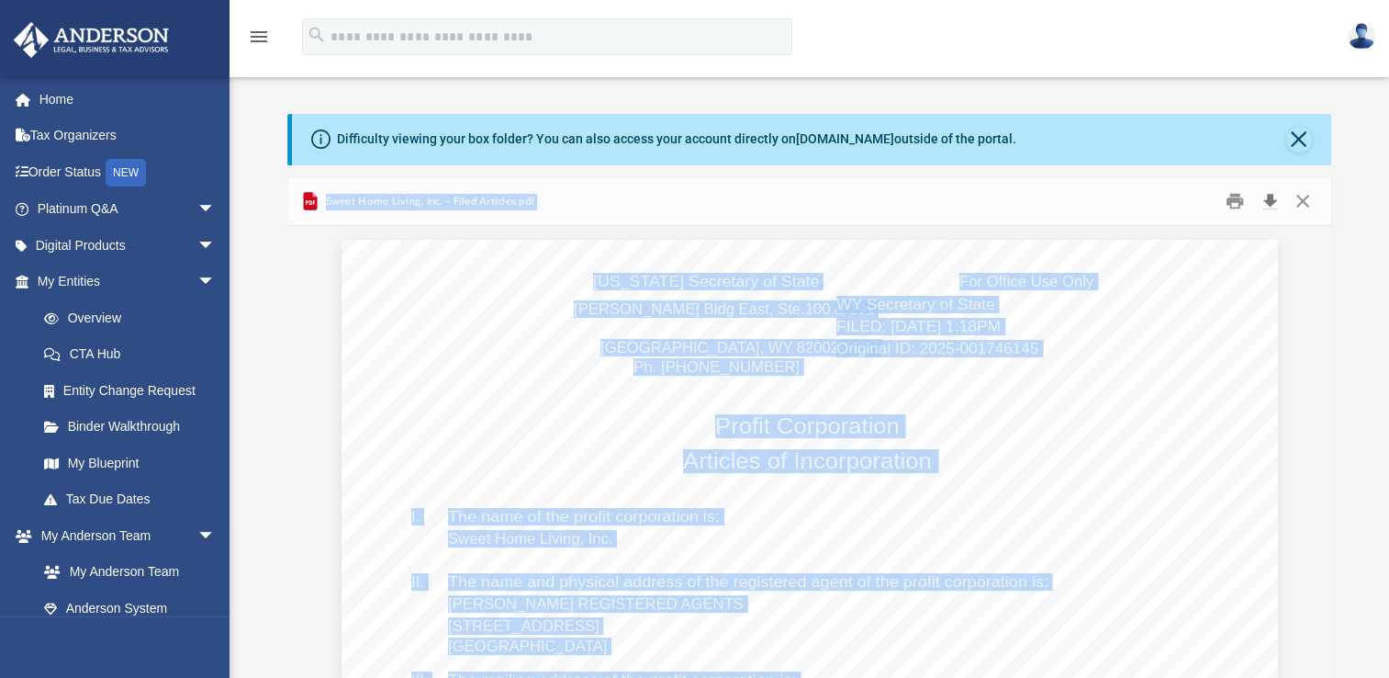
click at [1265, 200] on button "Download" at bounding box center [1269, 201] width 33 height 28
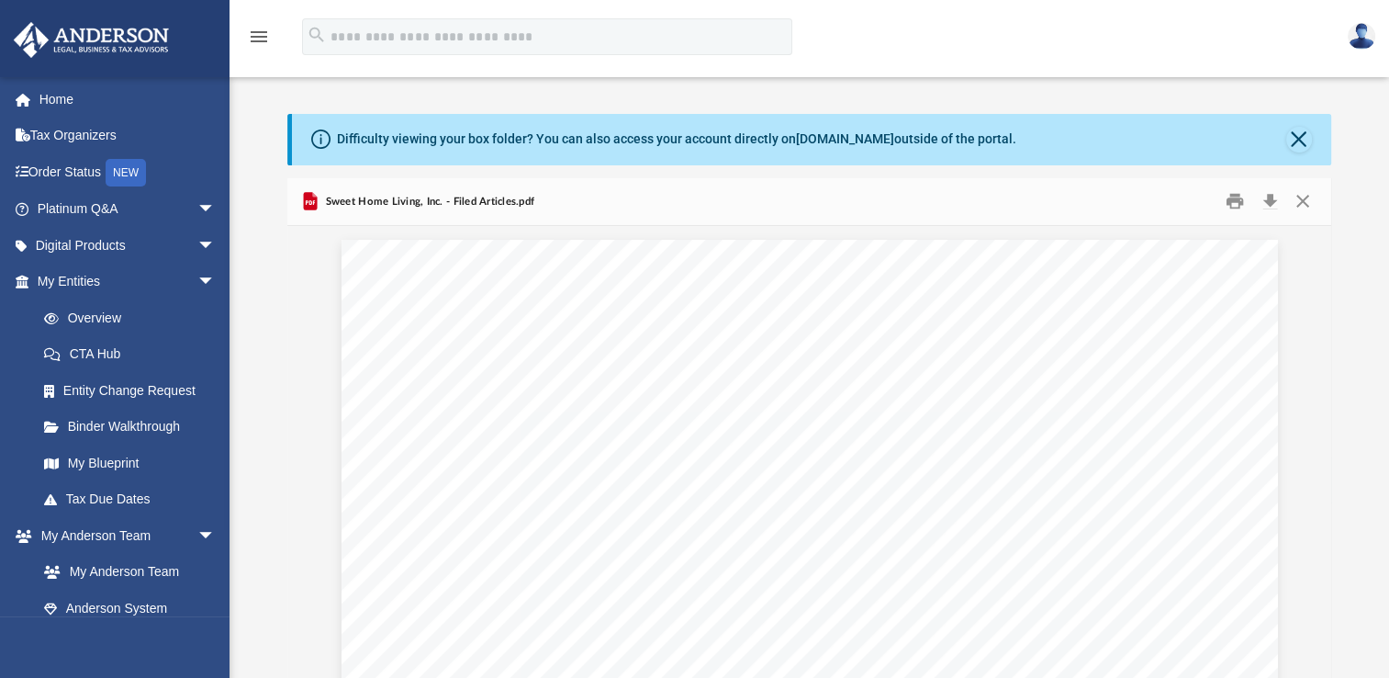
click at [1281, 101] on div "Difficulty viewing your box folder? You can also access your account directly o…" at bounding box center [810, 387] width 1160 height 625
click at [1299, 203] on button "Close" at bounding box center [1302, 201] width 33 height 28
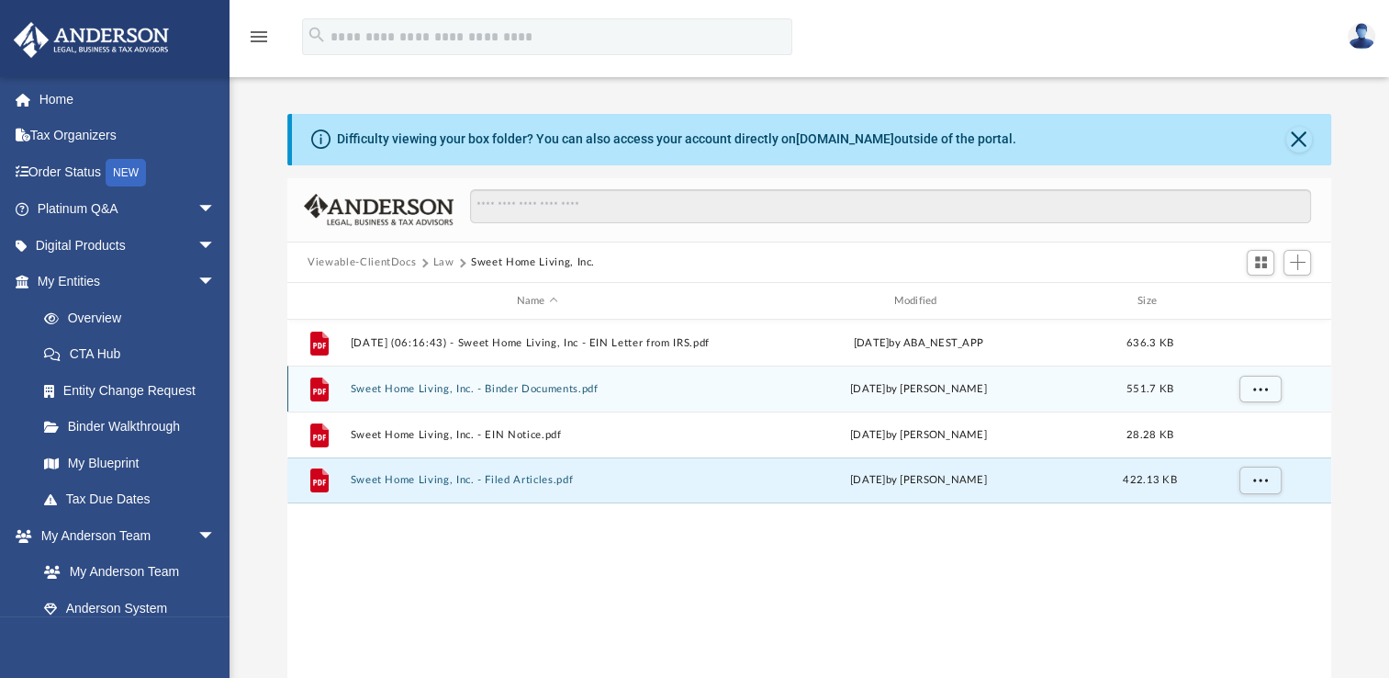
click at [566, 389] on button "Sweet Home Living, Inc. - Binder Documents.pdf" at bounding box center [538, 389] width 374 height 12
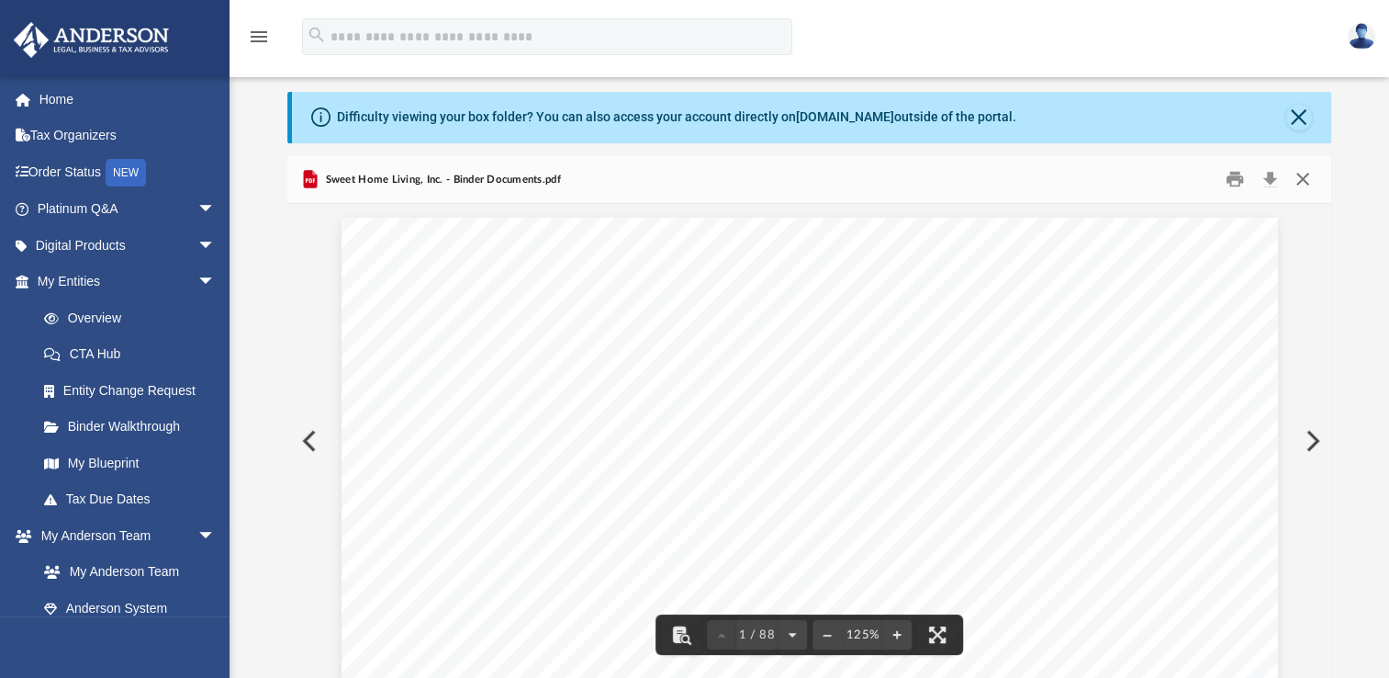
click at [1305, 182] on button "Close" at bounding box center [1302, 179] width 33 height 28
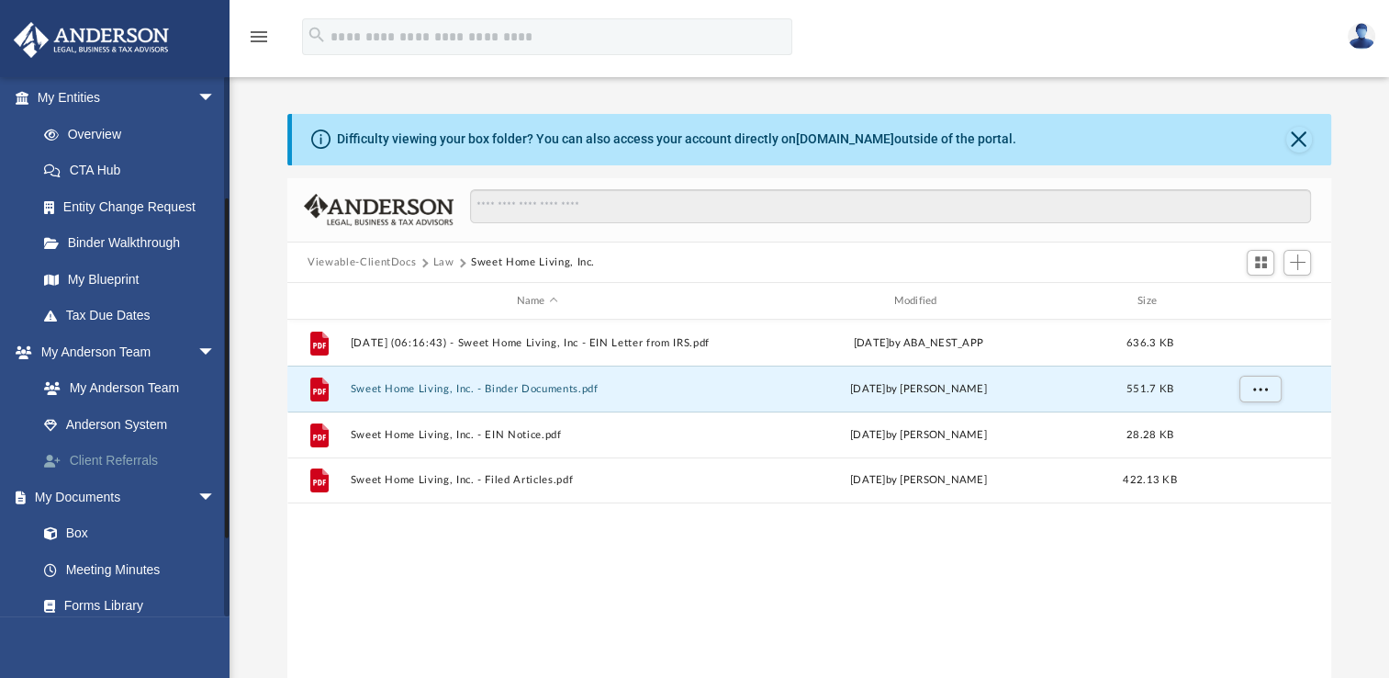
scroll to position [275, 0]
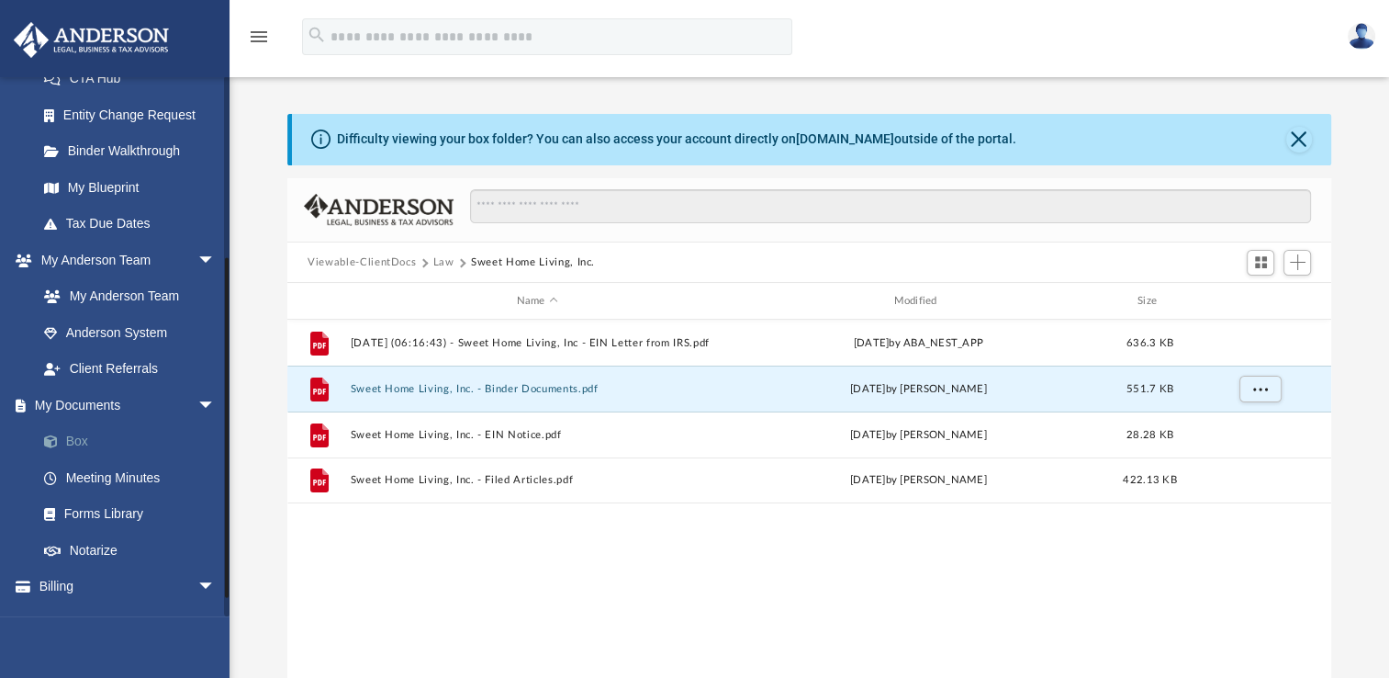
click at [81, 440] on link "Box" at bounding box center [135, 441] width 218 height 37
click at [1301, 136] on button "Close" at bounding box center [1299, 140] width 26 height 26
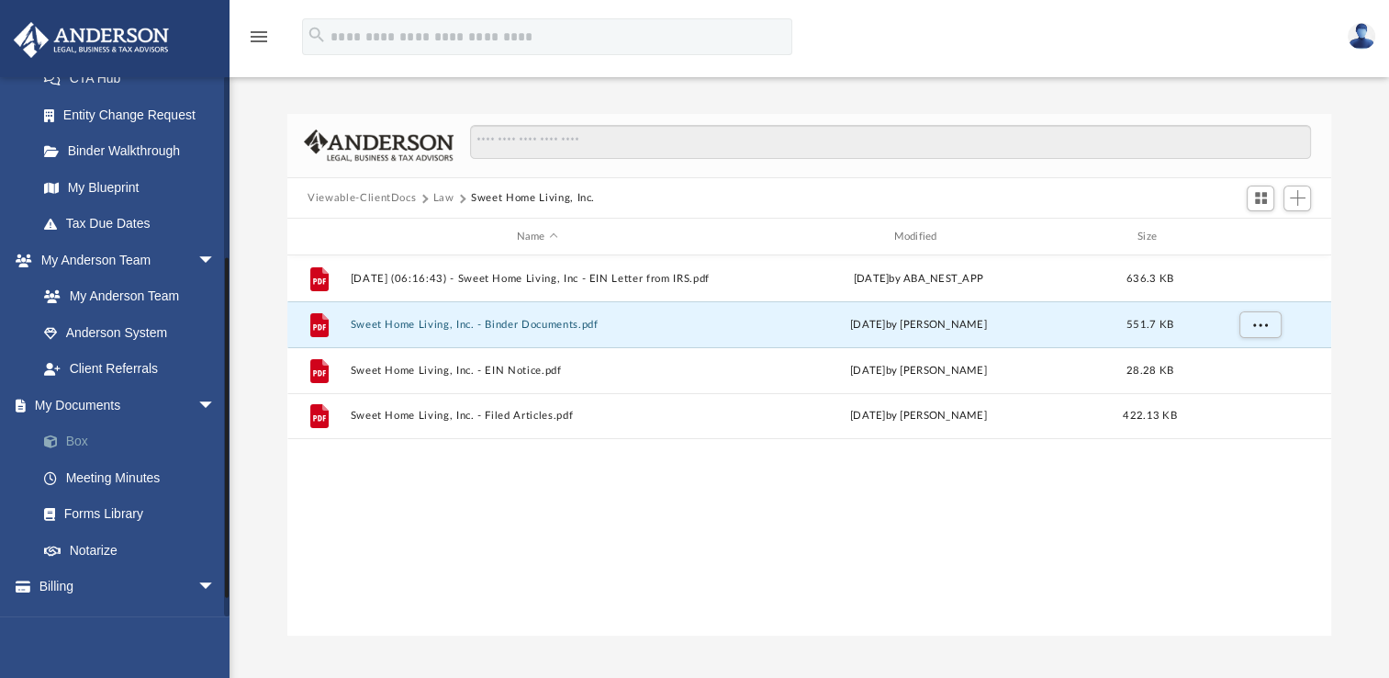
click at [84, 439] on link "Box" at bounding box center [135, 441] width 218 height 37
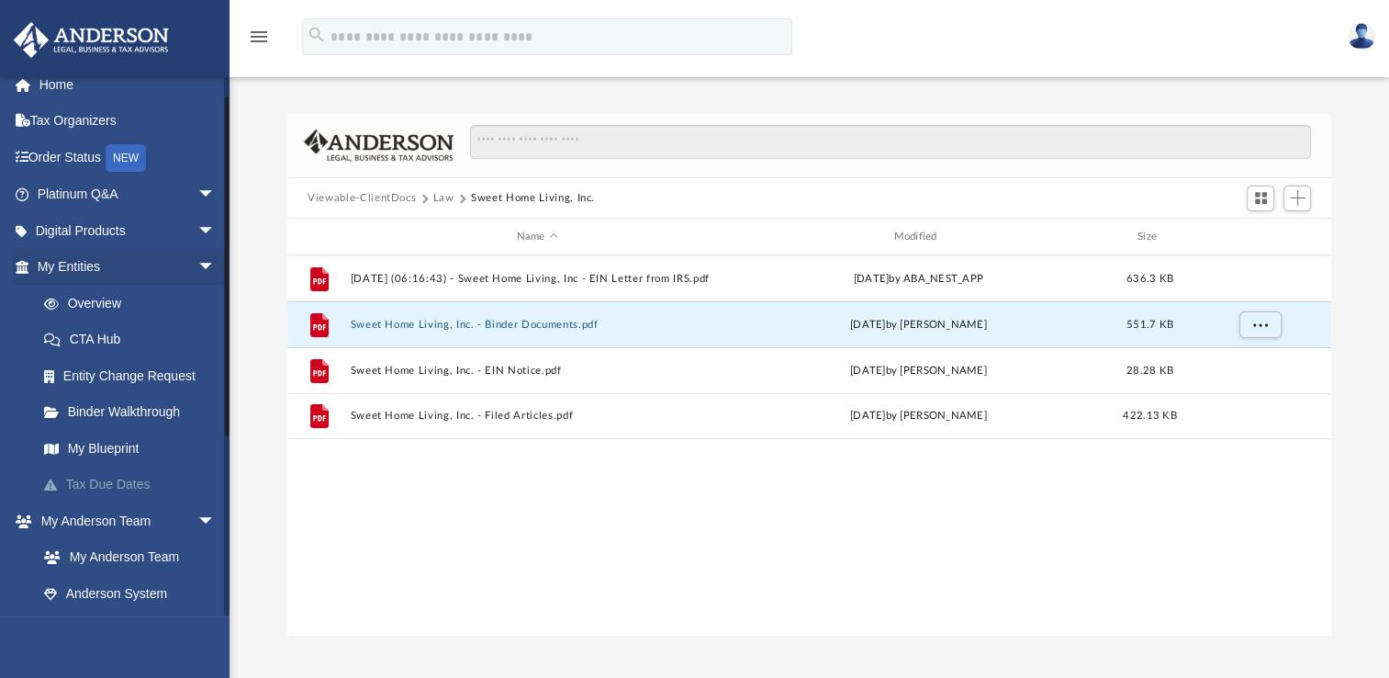
scroll to position [0, 0]
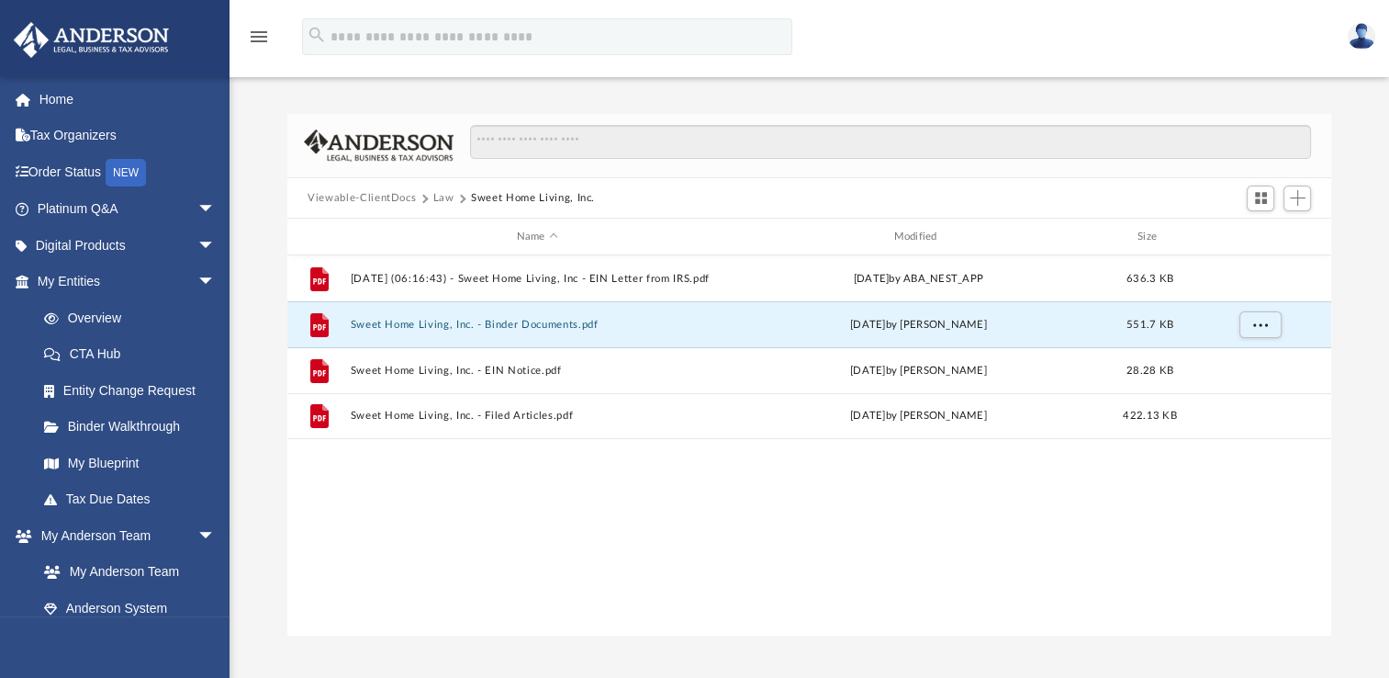
click at [275, 108] on div "Difficulty viewing your box folder? You can also access your account directly o…" at bounding box center [810, 355] width 1160 height 561
click at [120, 317] on link "Overview" at bounding box center [135, 317] width 218 height 37
click at [112, 317] on link "Overview" at bounding box center [135, 317] width 218 height 37
click at [123, 284] on link "My Entities arrow_drop_down" at bounding box center [128, 282] width 230 height 37
click at [197, 276] on span "arrow_drop_down" at bounding box center [215, 283] width 37 height 38
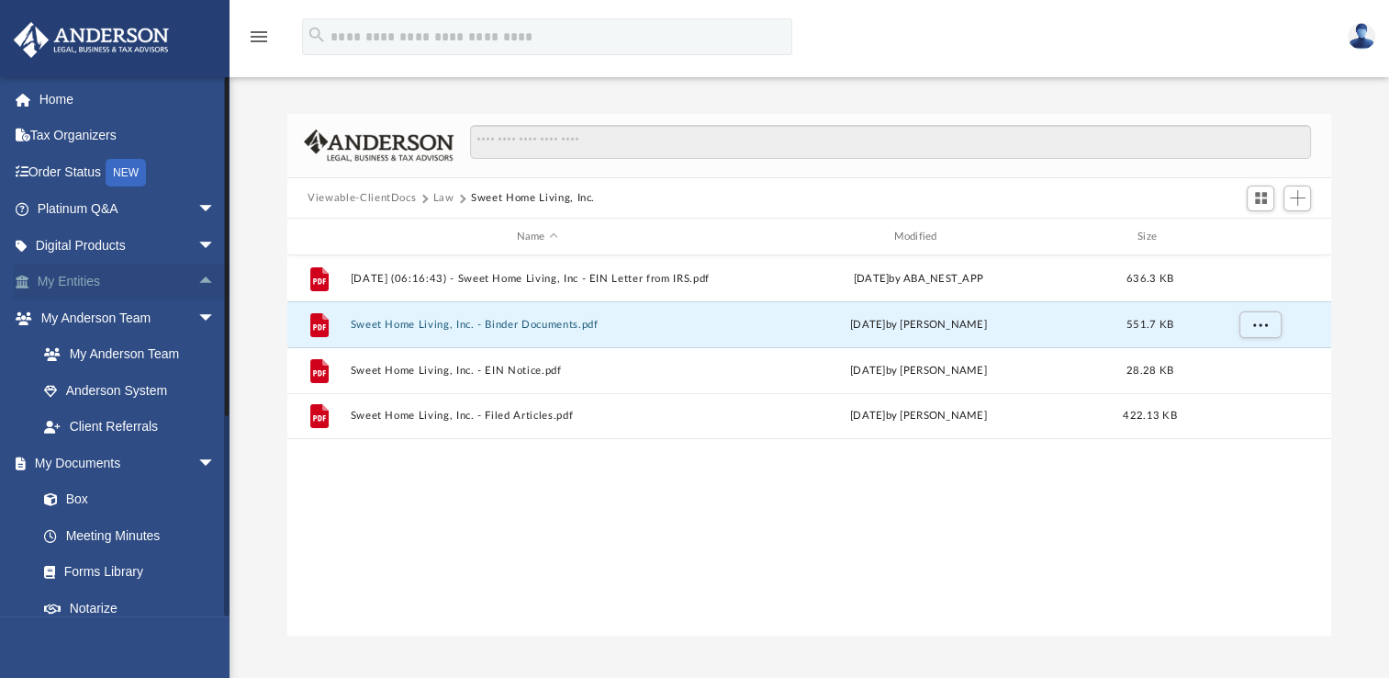
click at [197, 275] on span "arrow_drop_up" at bounding box center [215, 283] width 37 height 38
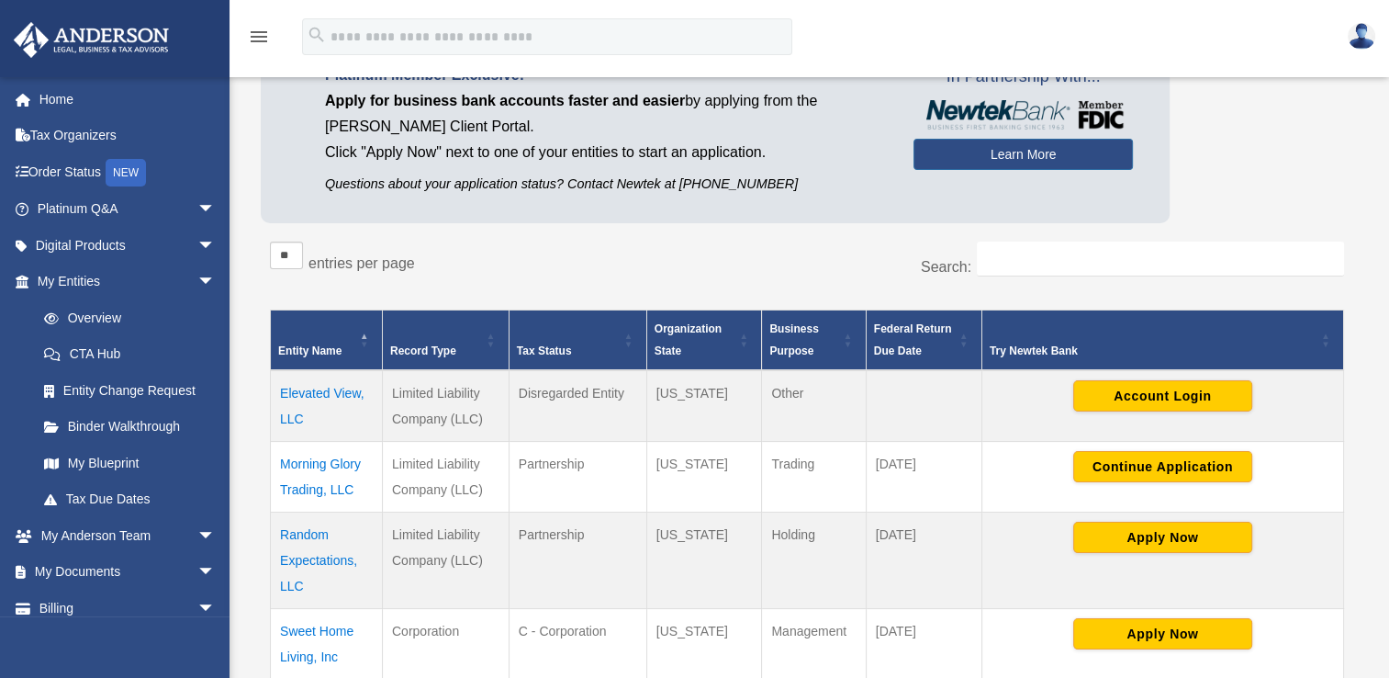
scroll to position [184, 0]
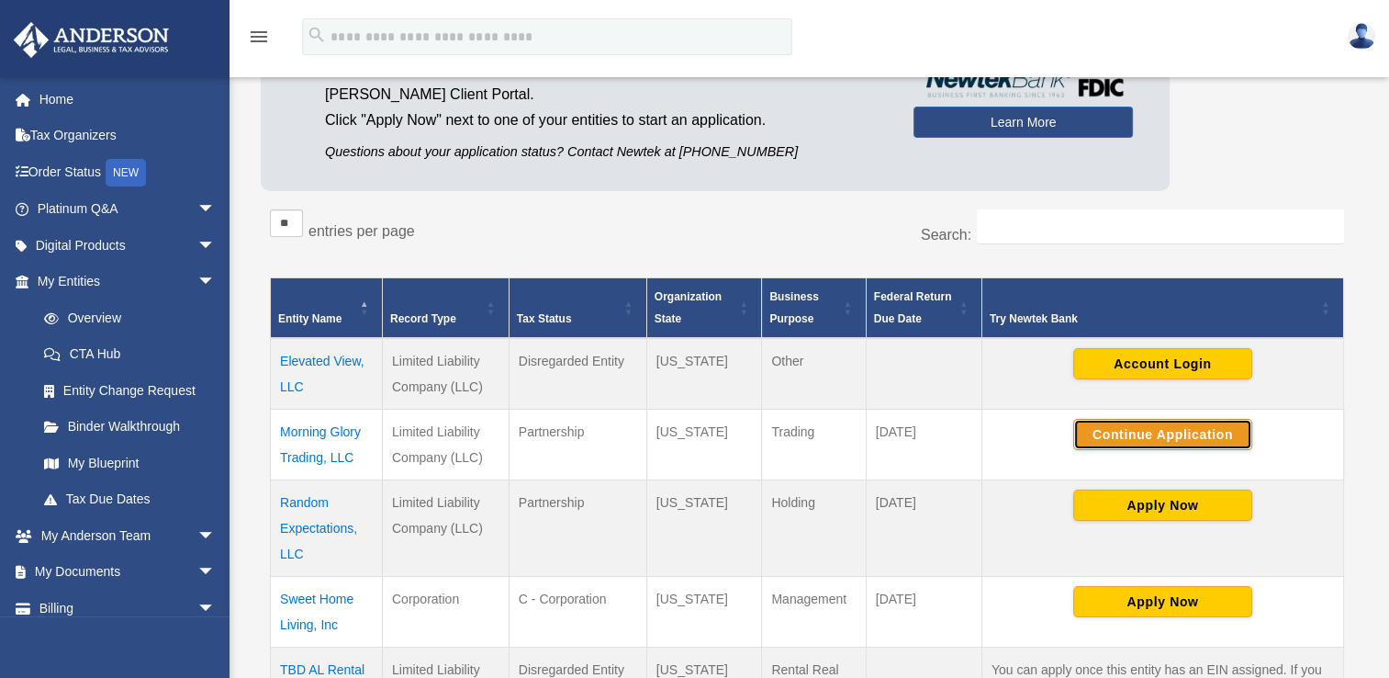
click at [1083, 432] on button "Continue Application" at bounding box center [1162, 434] width 179 height 31
